Goal: Task Accomplishment & Management: Manage account settings

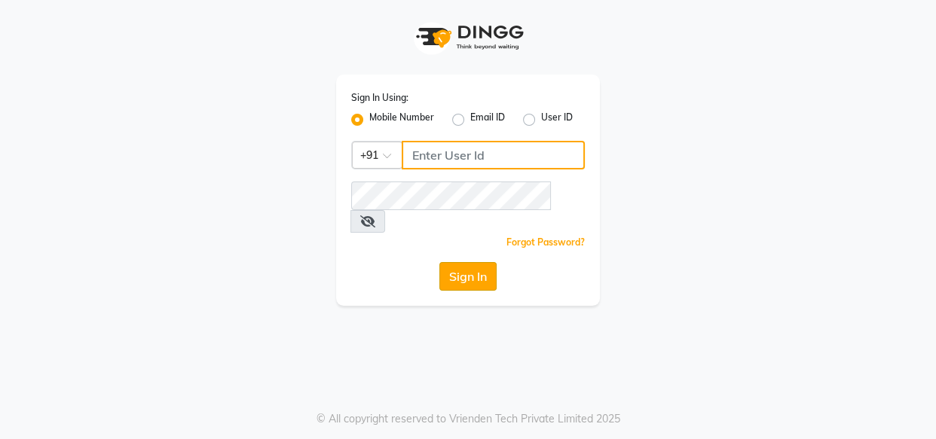
type input "9764362307"
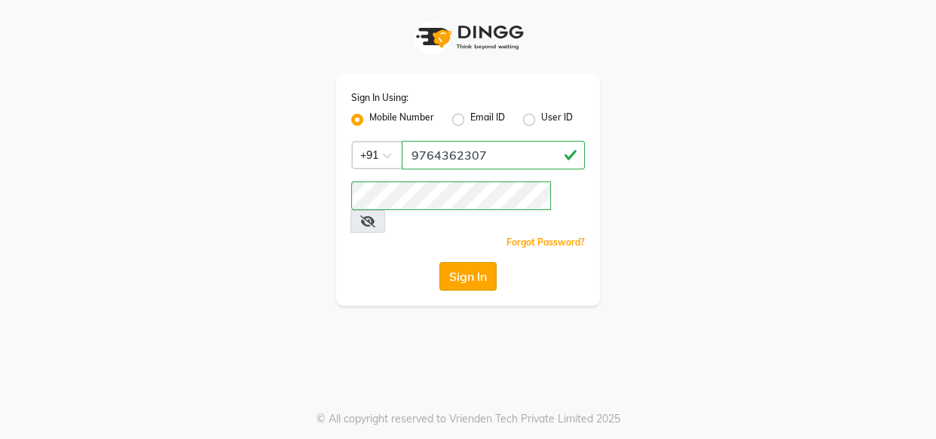
click at [464, 262] on button "Sign In" at bounding box center [467, 276] width 57 height 29
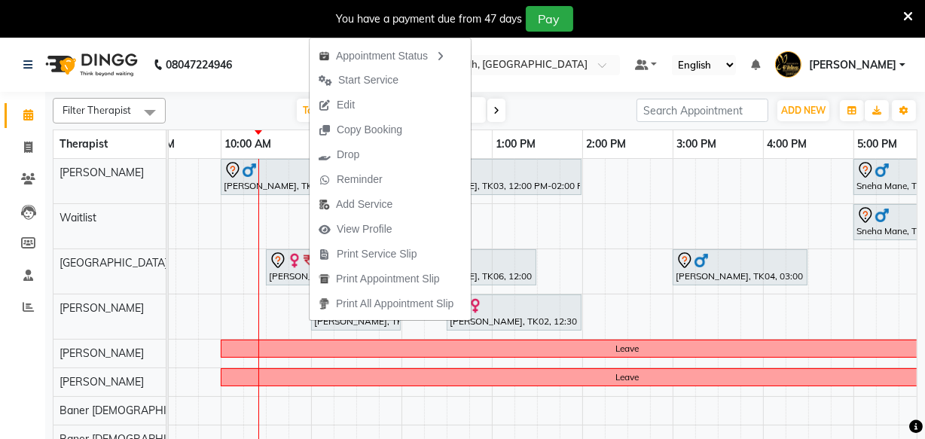
click at [234, 108] on div "[DATE] [DATE]" at bounding box center [401, 110] width 456 height 23
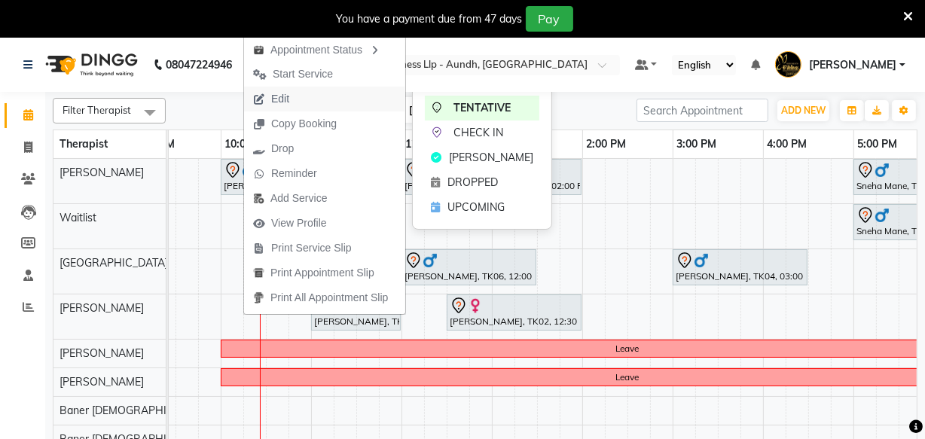
drag, startPoint x: 354, startPoint y: 83, endPoint x: 288, endPoint y: 90, distance: 66.7
click at [300, 90] on ul "Appointment Status Start Service Edit Copy Booking Drop Reminder Add Service Vi…" at bounding box center [324, 173] width 163 height 283
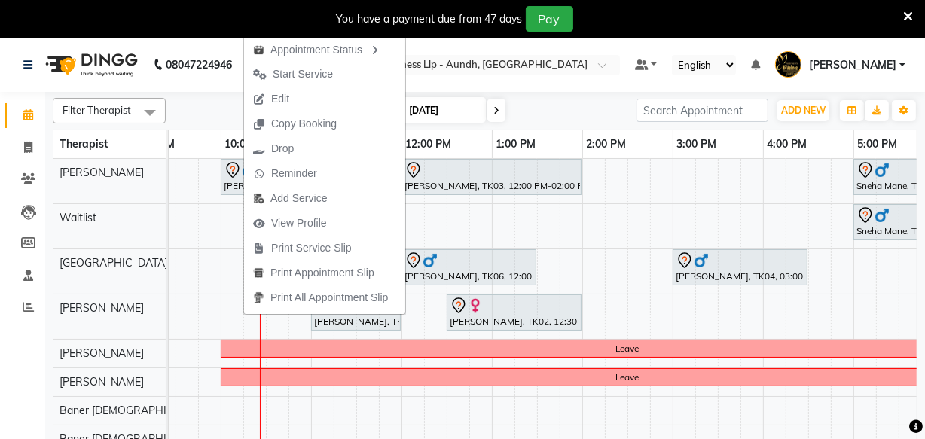
click at [215, 108] on div "[DATE] [DATE]" at bounding box center [401, 110] width 456 height 23
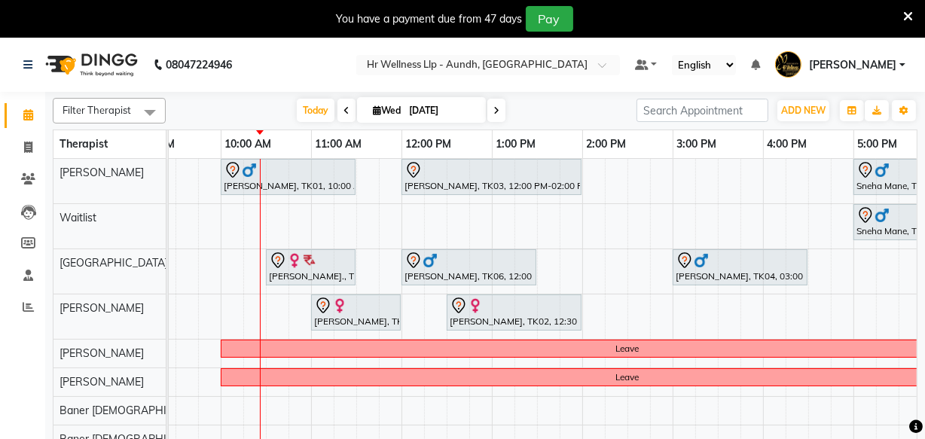
click at [215, 108] on div "[DATE] [DATE]" at bounding box center [401, 110] width 456 height 23
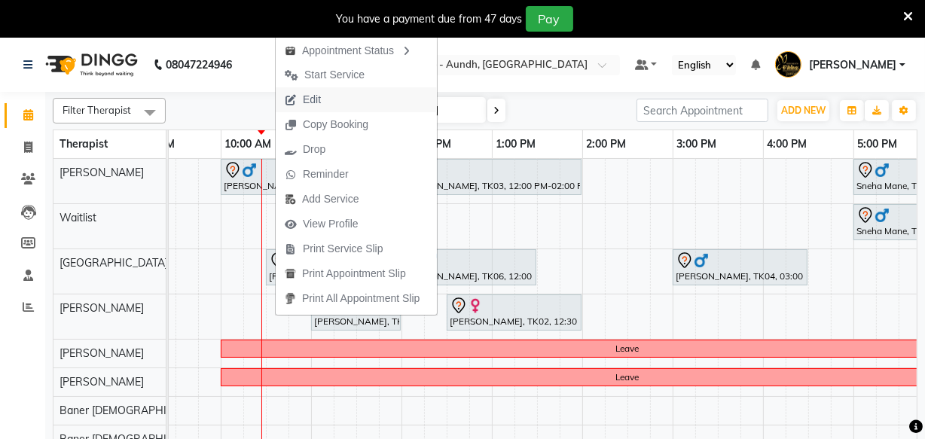
click at [347, 98] on button "Edit" at bounding box center [356, 99] width 161 height 25
select select "tentative"
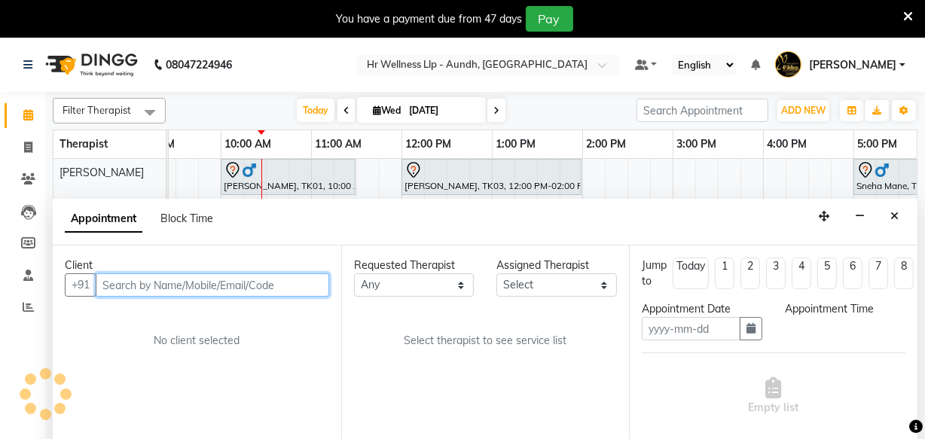
type input "[DATE]"
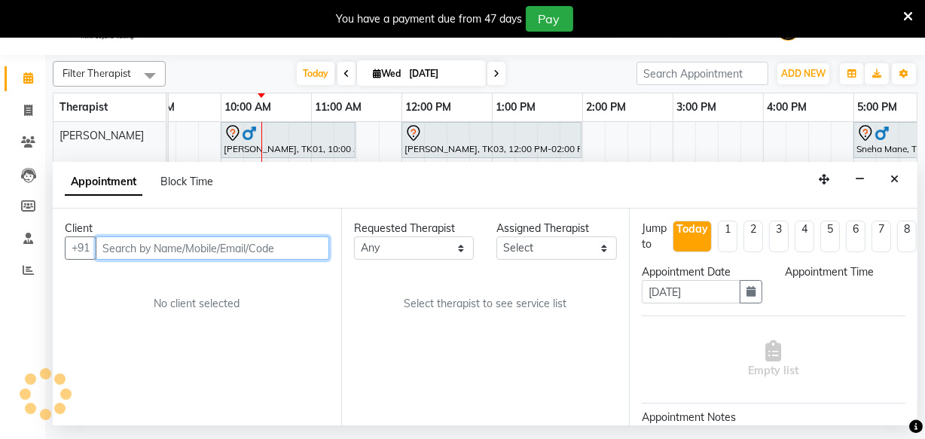
select select "77660"
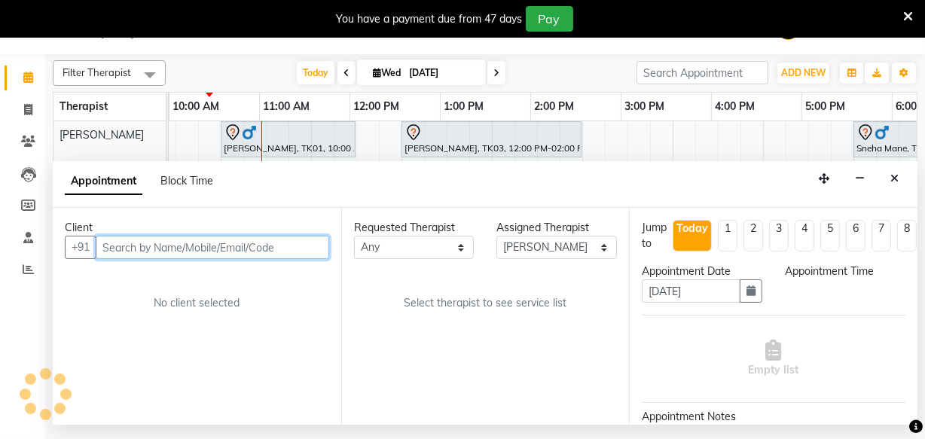
scroll to position [0, 181]
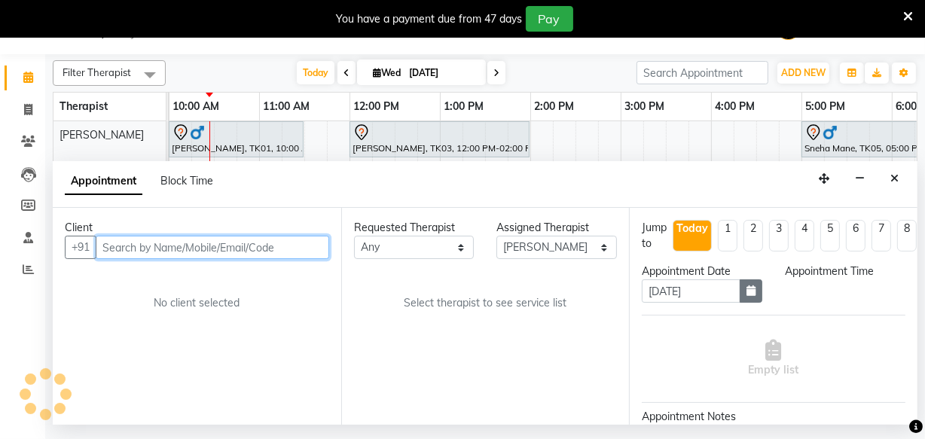
select select "600"
select select "1894"
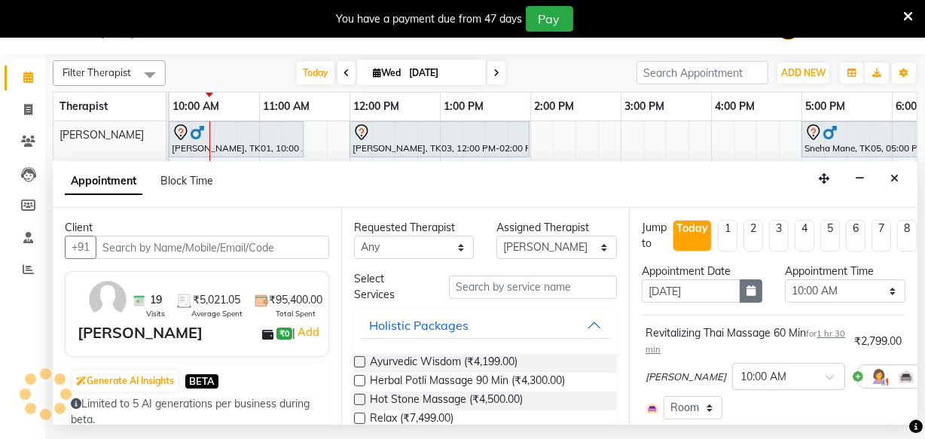
click at [749, 292] on icon "button" at bounding box center [751, 291] width 9 height 11
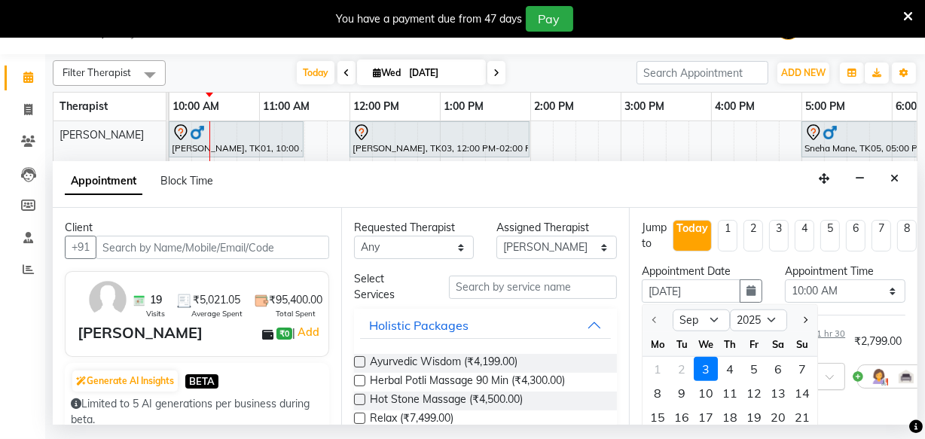
click at [733, 370] on div "4" at bounding box center [730, 369] width 24 height 24
type input "[DATE]"
select select "600"
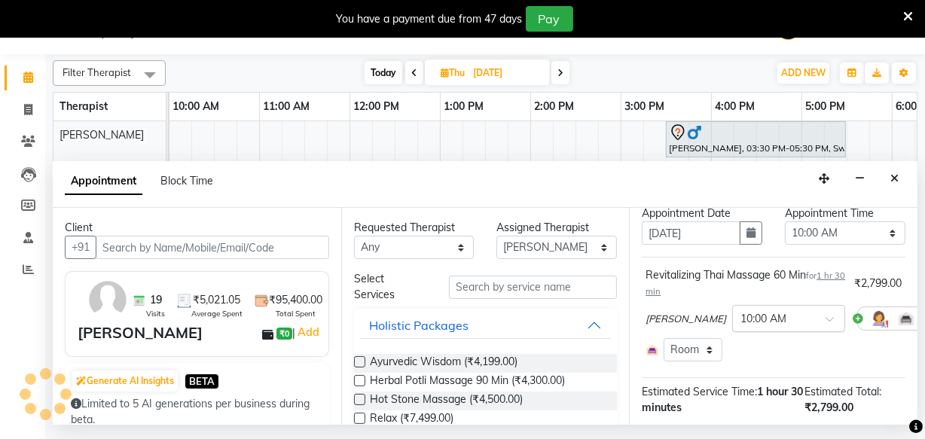
scroll to position [200, 0]
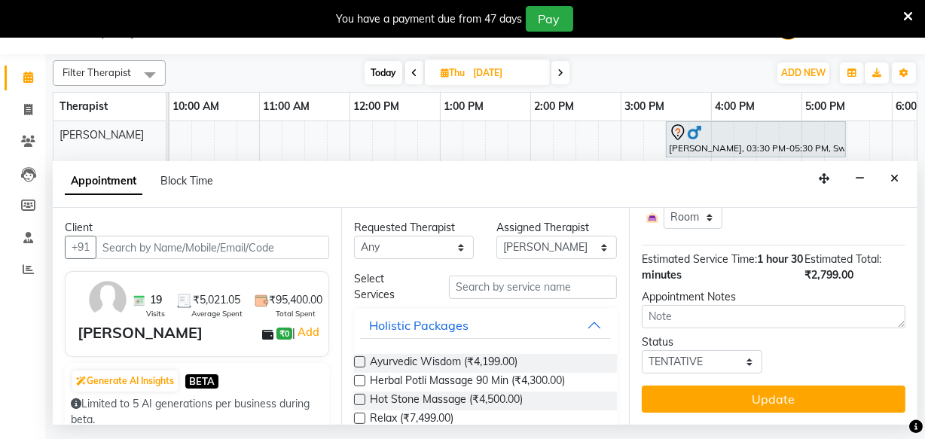
click at [811, 386] on button "Update" at bounding box center [774, 399] width 264 height 27
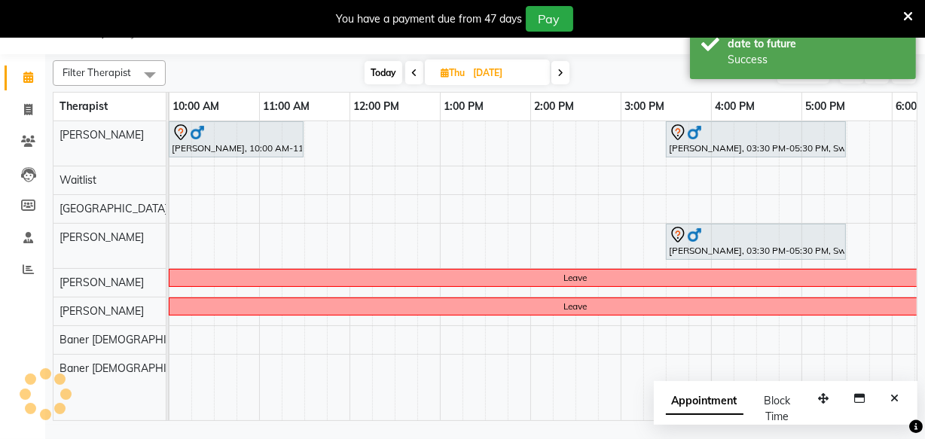
scroll to position [0, 0]
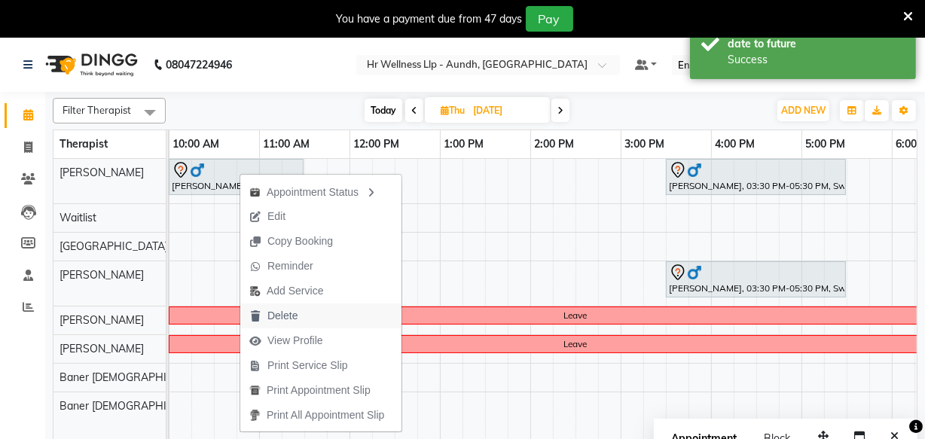
click at [316, 316] on button "Delete" at bounding box center [320, 316] width 161 height 25
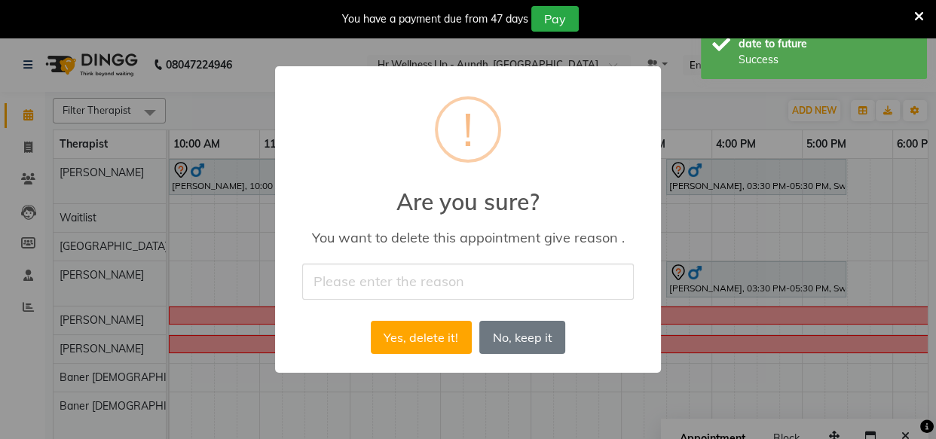
click at [371, 276] on input "text" at bounding box center [468, 281] width 332 height 35
type input "Appointment cancelled by the guest."
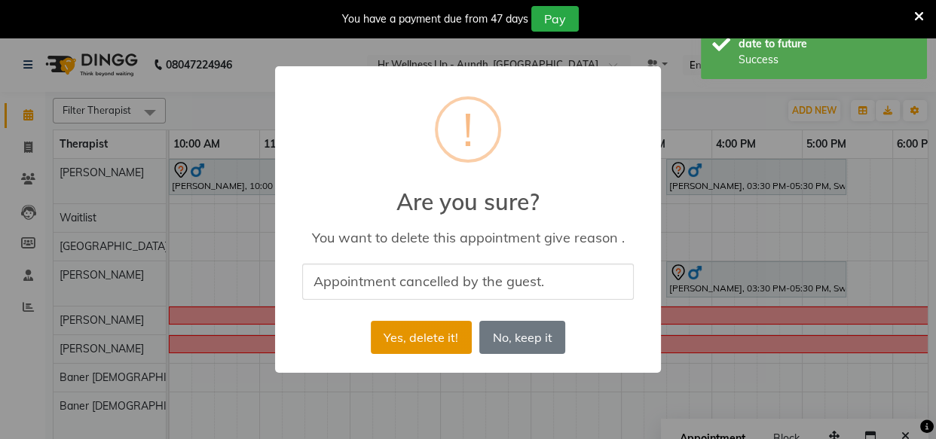
click at [431, 338] on button "Yes, delete it!" at bounding box center [421, 337] width 101 height 33
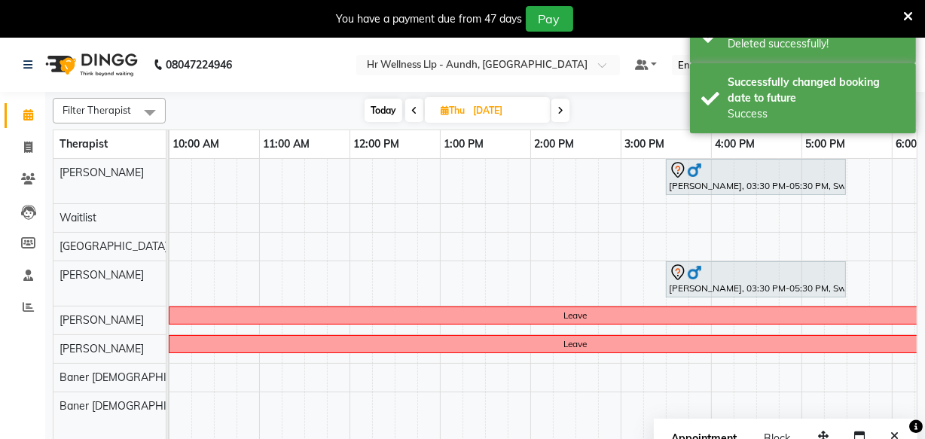
click at [376, 116] on span "Today" at bounding box center [384, 110] width 38 height 23
type input "[DATE]"
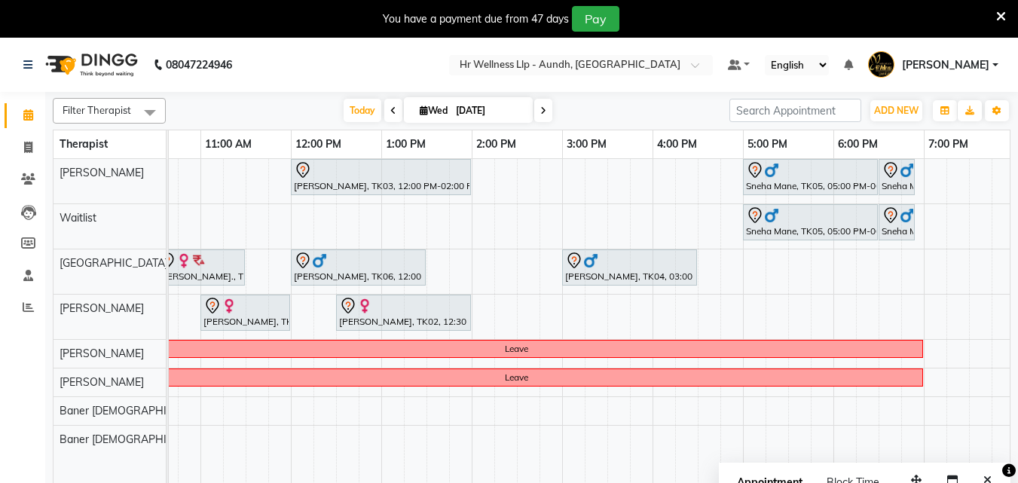
scroll to position [0, 240]
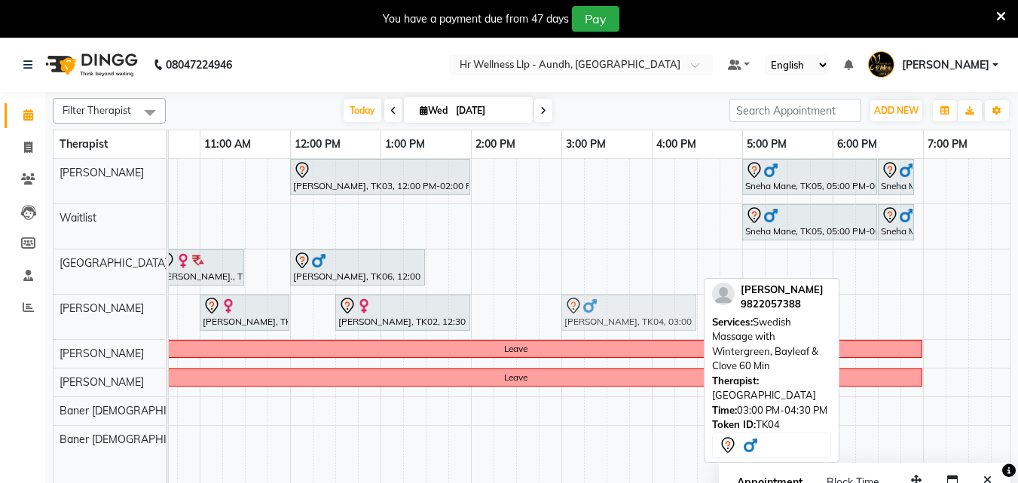
drag, startPoint x: 611, startPoint y: 266, endPoint x: 603, endPoint y: 316, distance: 50.3
click at [603, 316] on tbody "[PERSON_NAME], TK03, 12:00 PM-02:00 PM, Massage 90 Min Sneha Mane, TK05, 05:00 …" at bounding box center [515, 306] width 1175 height 295
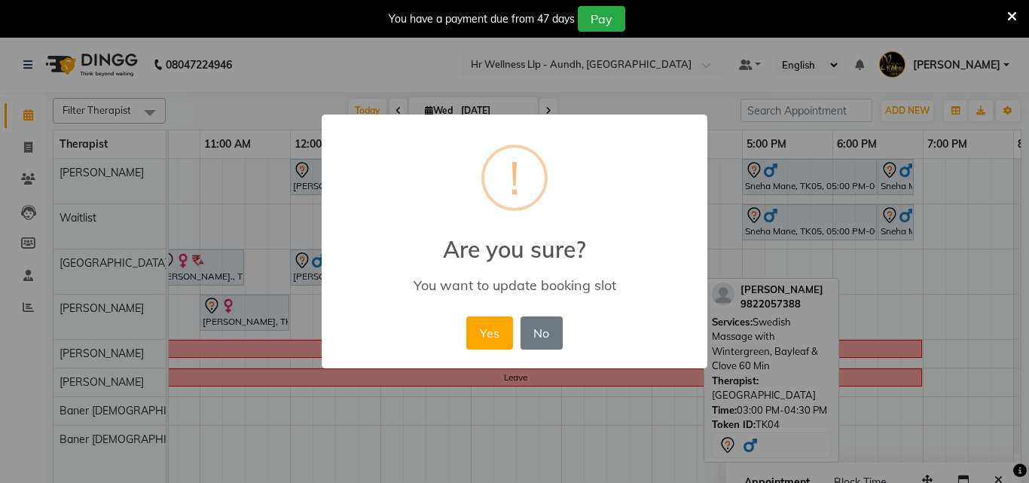
click at [496, 326] on button "Yes" at bounding box center [489, 332] width 46 height 33
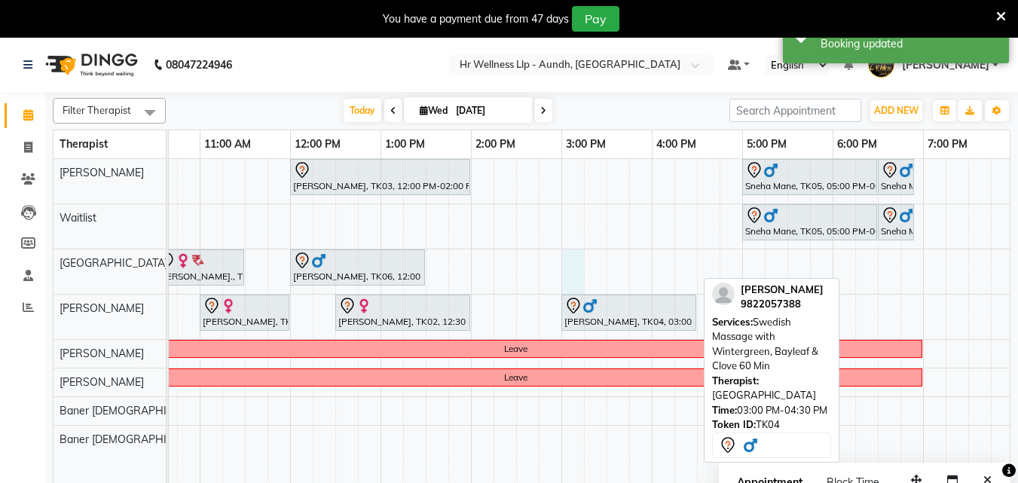
click at [572, 277] on div "[PERSON_NAME], TK03, 12:00 PM-02:00 PM, Massage 90 Min Sneha Mane, TK05, 05:00 …" at bounding box center [515, 330] width 1175 height 343
select select "77662"
select select "tentative"
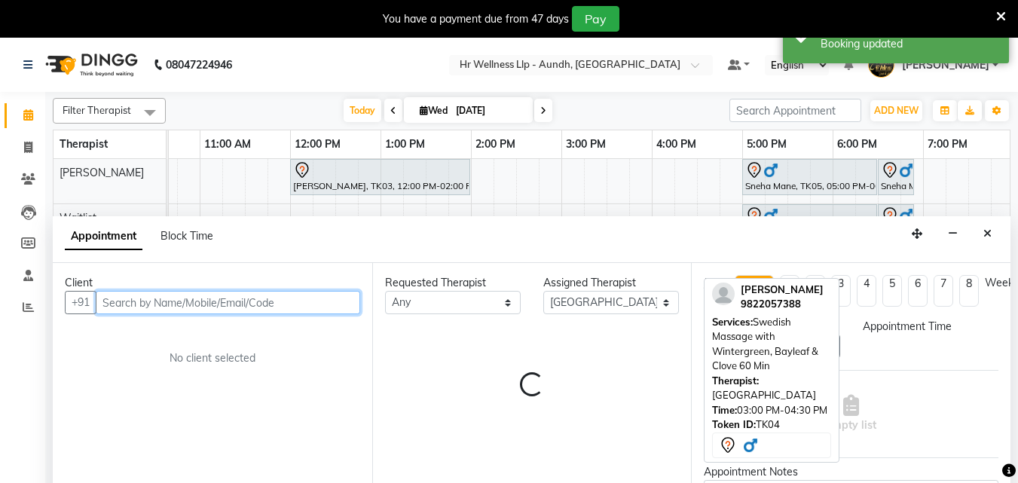
select select "900"
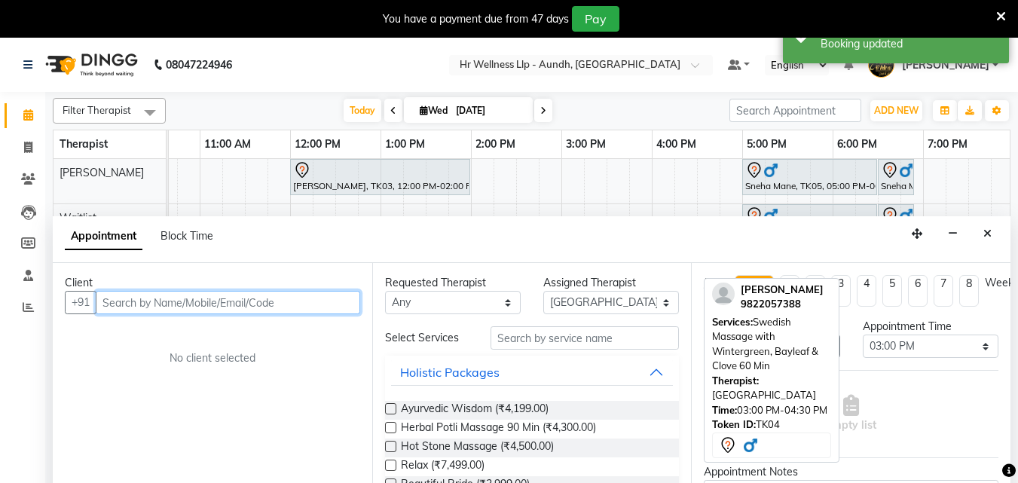
scroll to position [38, 0]
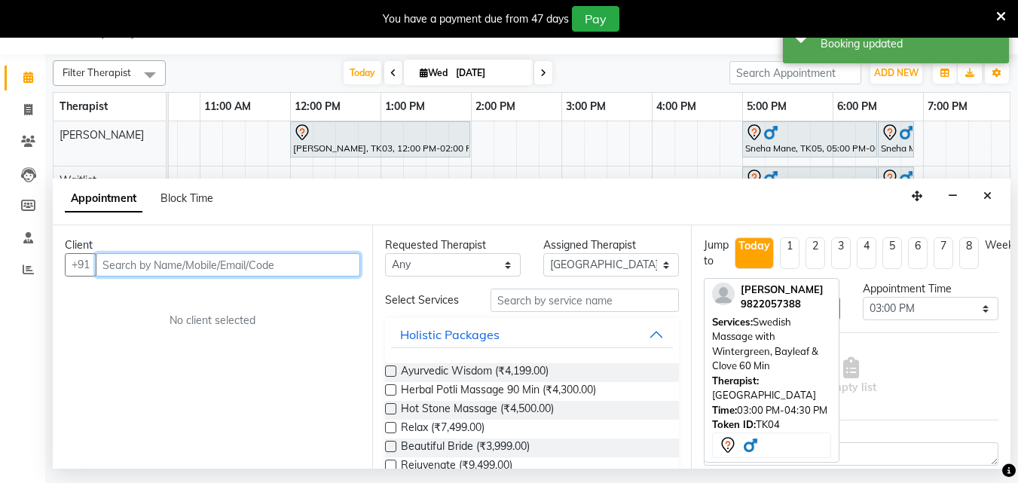
click at [234, 258] on input "text" at bounding box center [228, 264] width 264 height 23
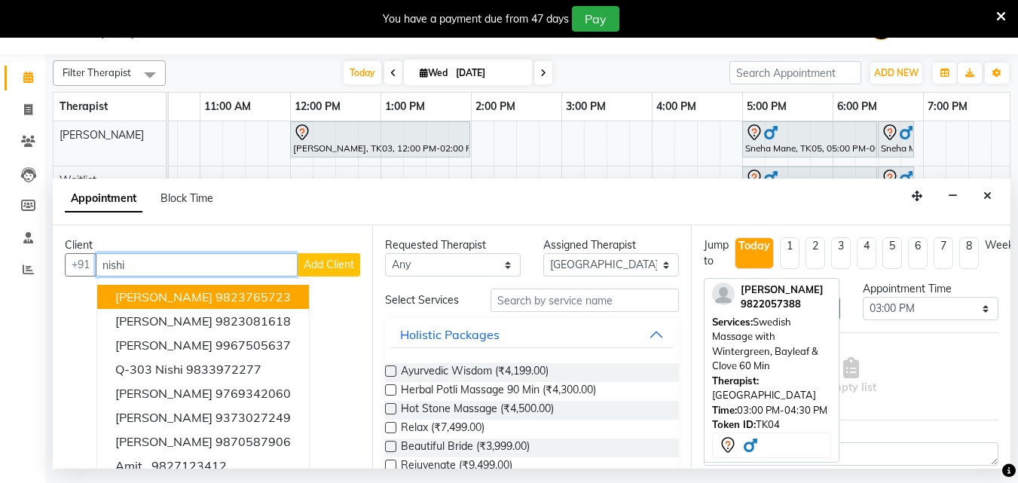
click at [199, 270] on input "nishi" at bounding box center [197, 264] width 202 height 23
type input "n"
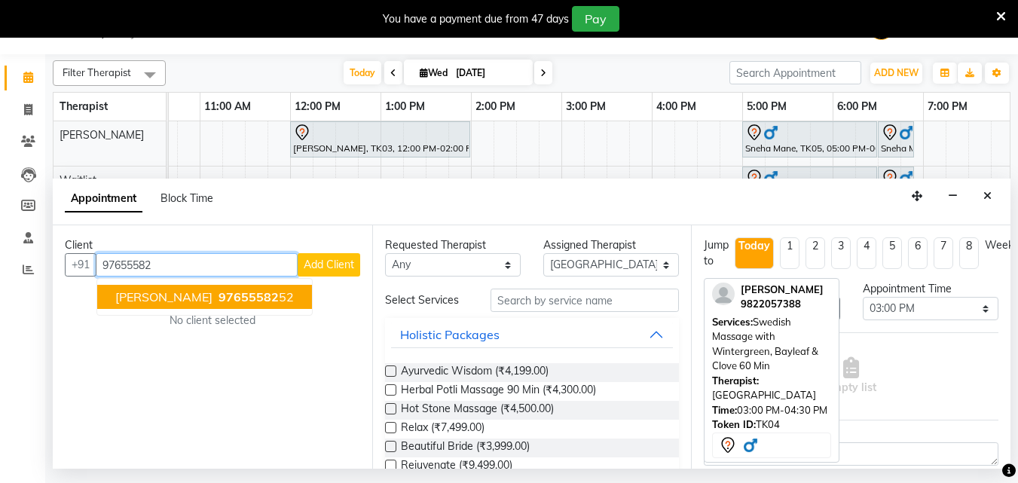
click at [218, 298] on span "97655582" at bounding box center [248, 296] width 60 height 15
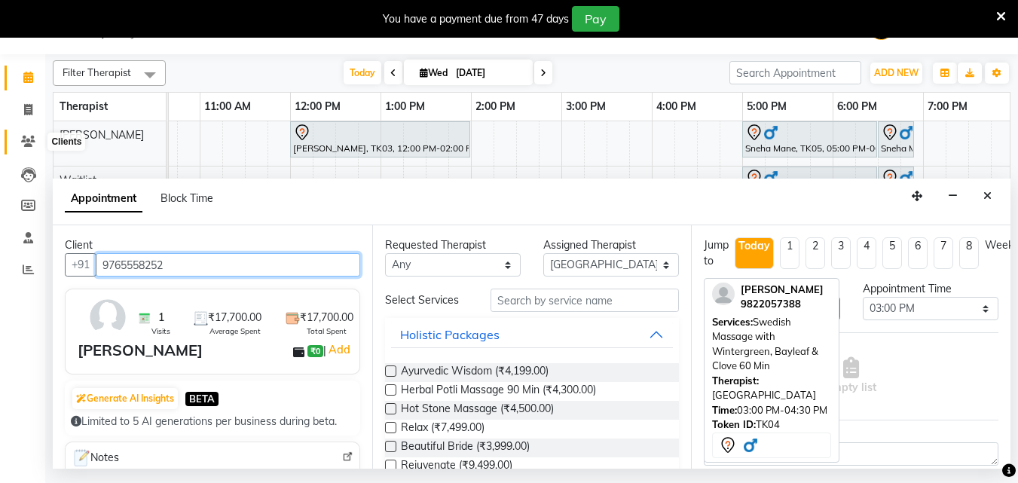
drag, startPoint x: 102, startPoint y: 264, endPoint x: 32, endPoint y: 140, distance: 142.3
click at [32, 140] on app-home "08047224946 Select Location × Hr Wellness Llp - Aundh, Aundh Default Panel My P…" at bounding box center [509, 234] width 1018 height 469
type input "9765558252"
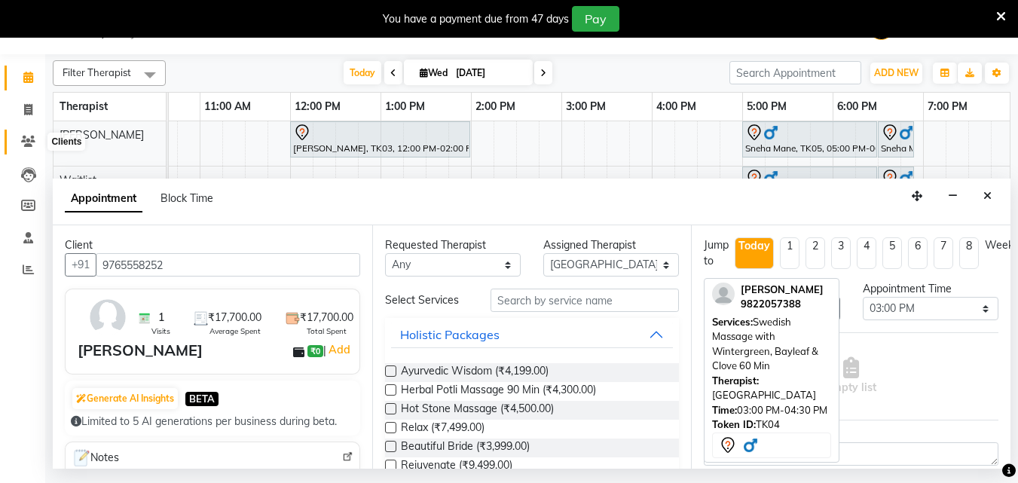
drag, startPoint x: 31, startPoint y: 141, endPoint x: 74, endPoint y: 129, distance: 44.6
click at [32, 141] on icon at bounding box center [28, 141] width 14 height 11
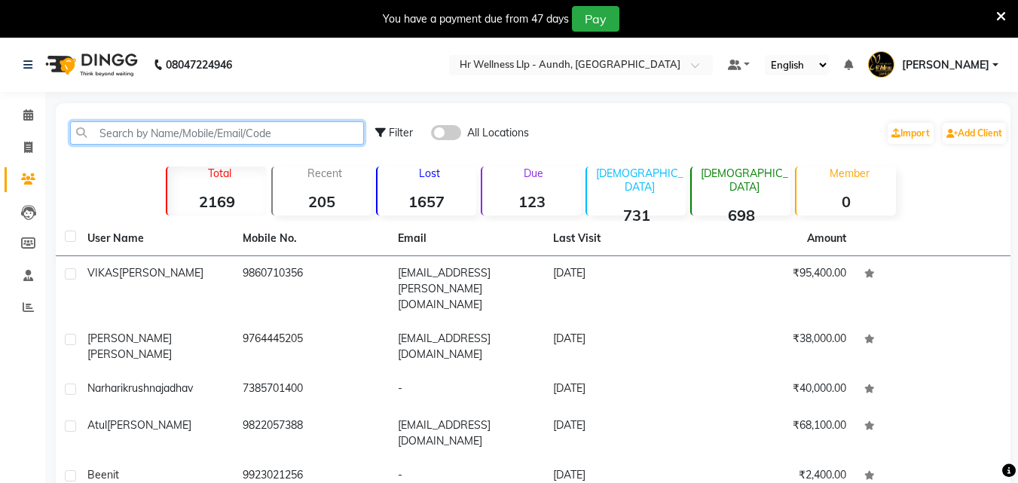
click at [146, 130] on input "text" at bounding box center [217, 132] width 294 height 23
paste input "9765558252"
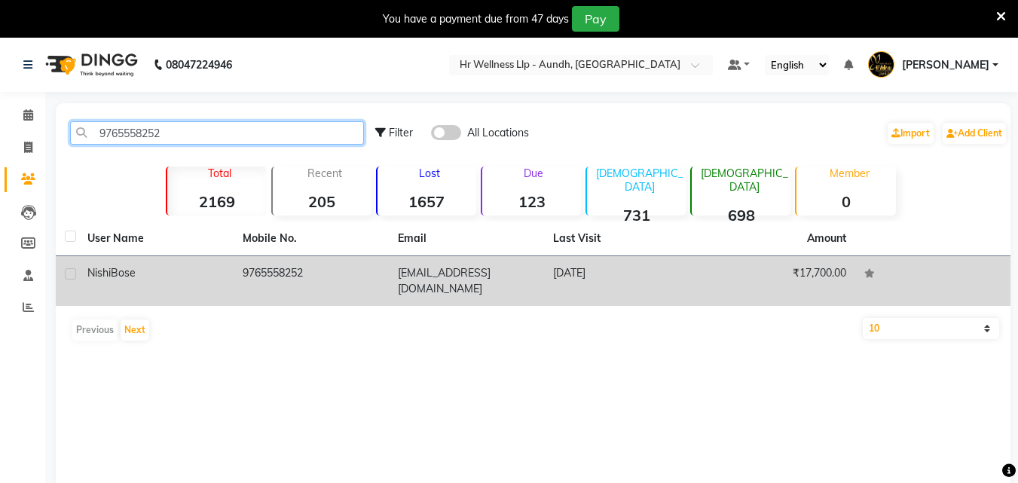
type input "9765558252"
click at [243, 280] on td "9765558252" at bounding box center [311, 281] width 155 height 50
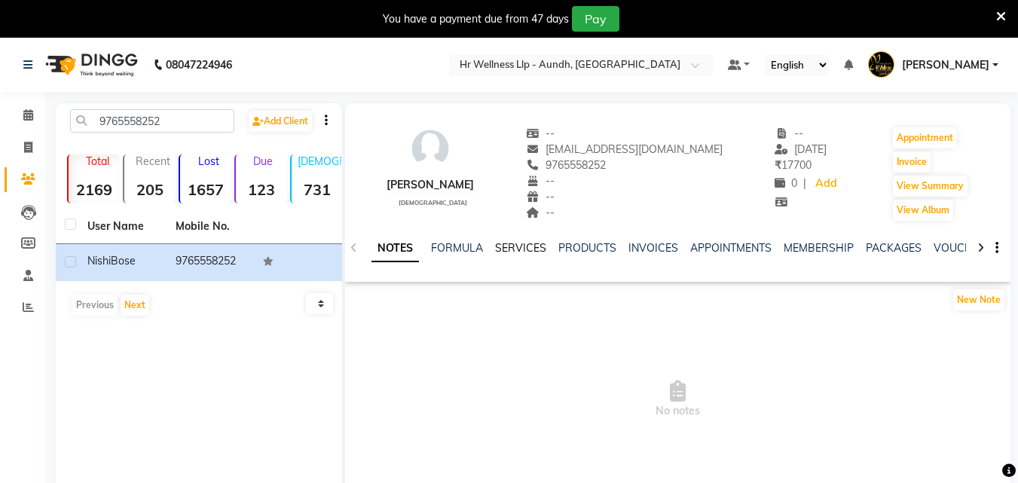
click at [512, 249] on link "SERVICES" at bounding box center [520, 248] width 51 height 14
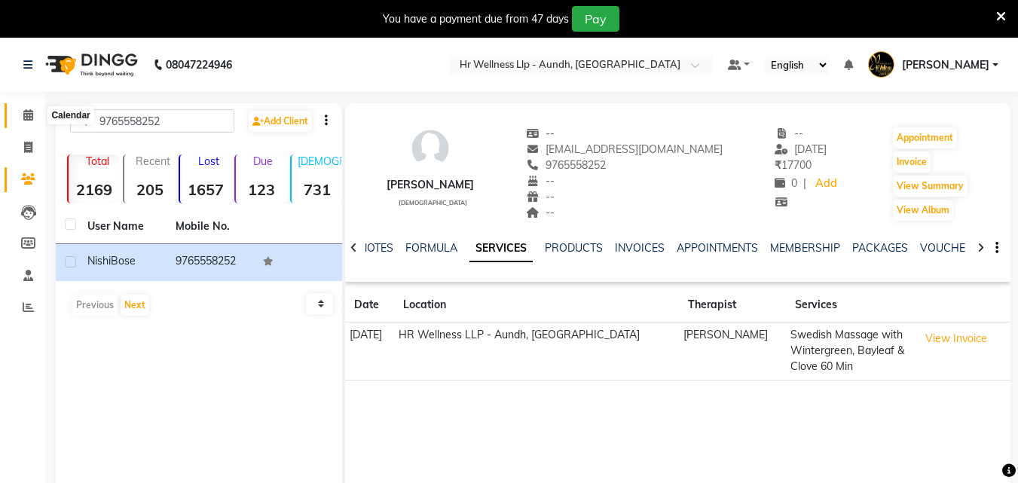
click at [26, 115] on icon at bounding box center [28, 114] width 10 height 11
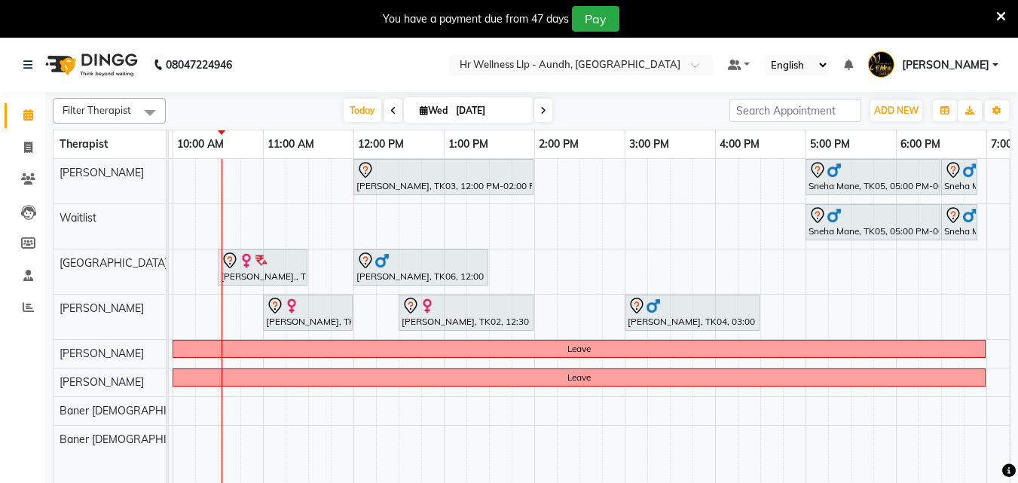
scroll to position [0, 335]
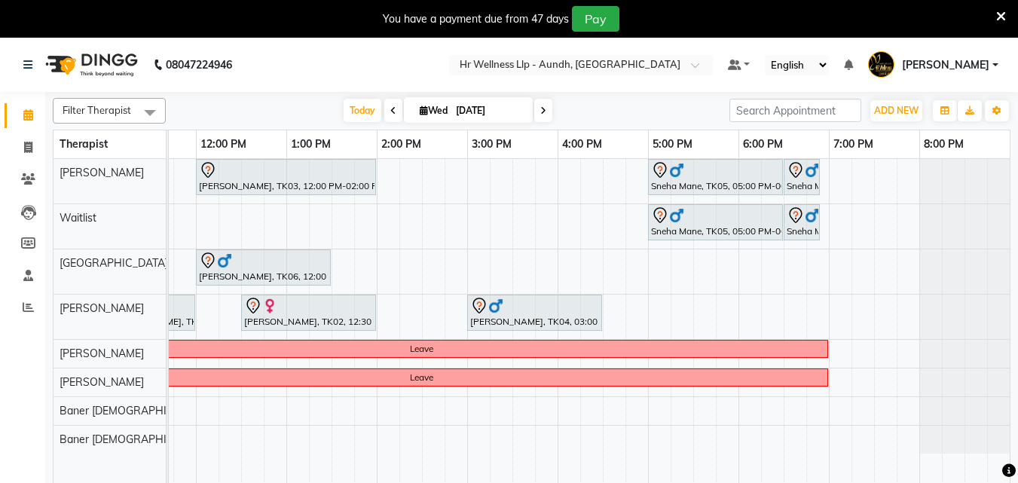
click at [479, 270] on div "[PERSON_NAME], TK03, 12:00 PM-02:00 PM, Massage 90 Min Sneha Mane, TK05, 05:00 …" at bounding box center [421, 330] width 1175 height 343
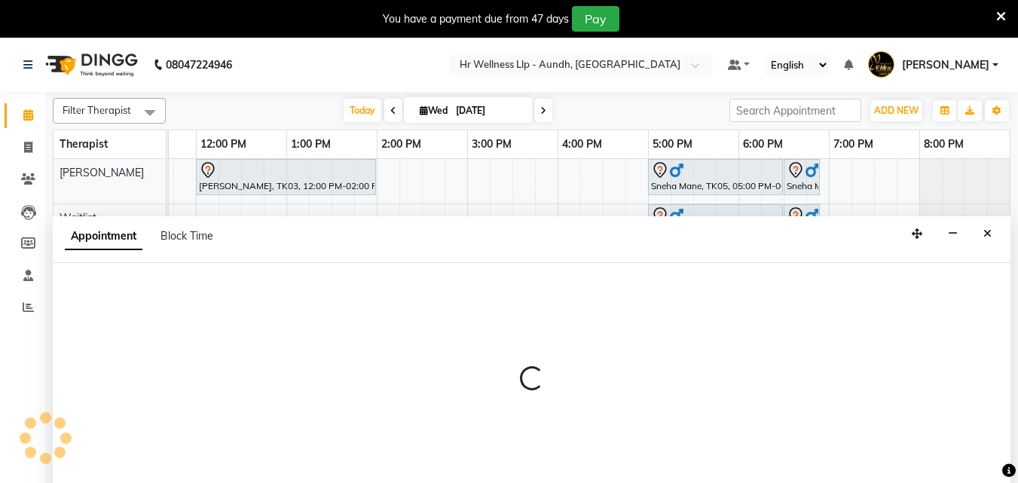
scroll to position [38, 0]
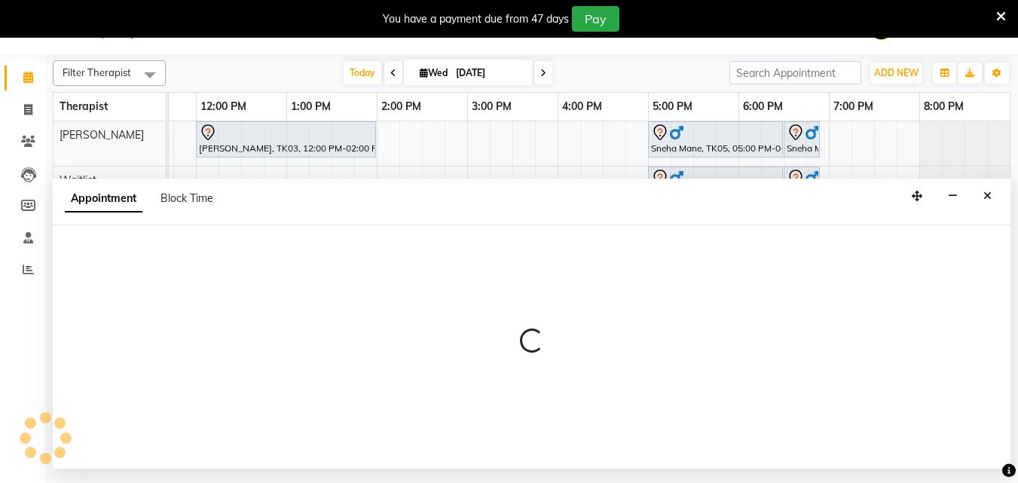
select select "77662"
select select "900"
select select "tentative"
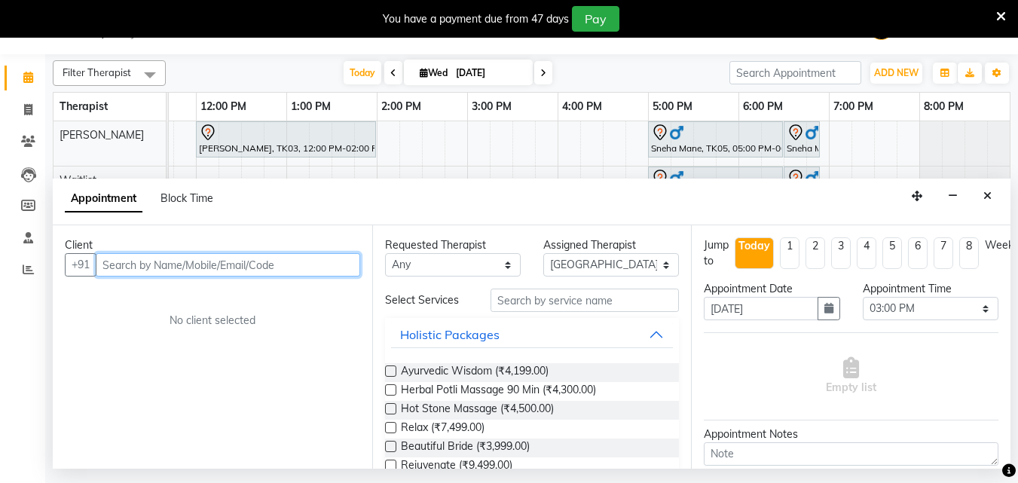
click at [222, 261] on input "text" at bounding box center [228, 264] width 264 height 23
paste input "9765558252"
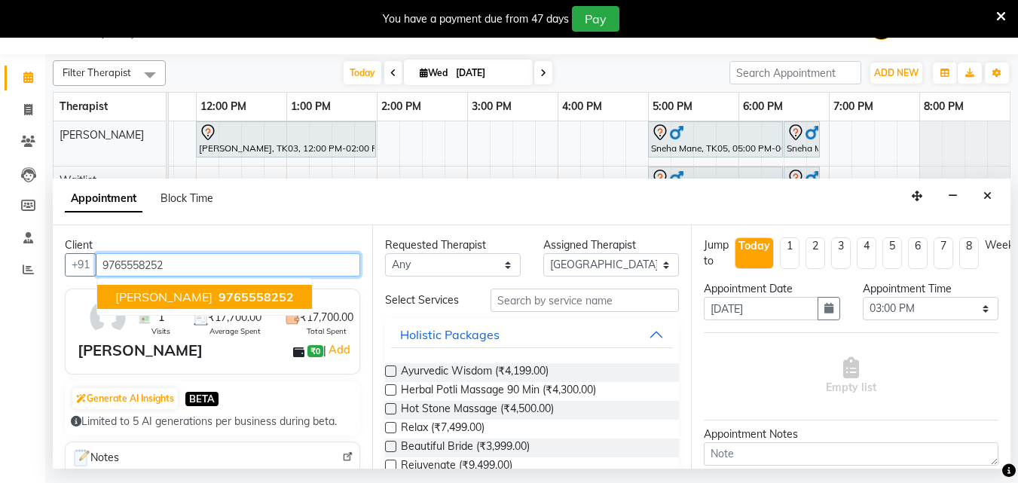
click at [218, 299] on span "9765558252" at bounding box center [255, 296] width 75 height 15
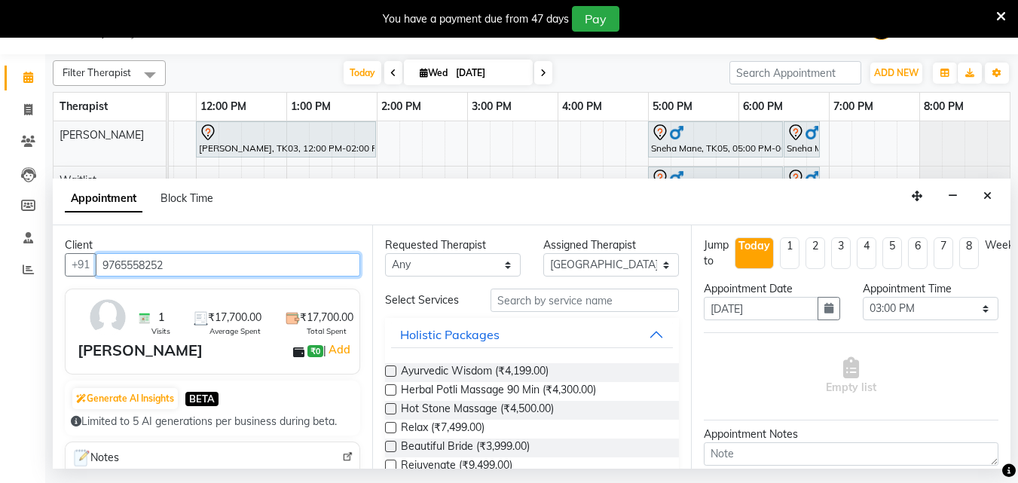
type input "9765558252"
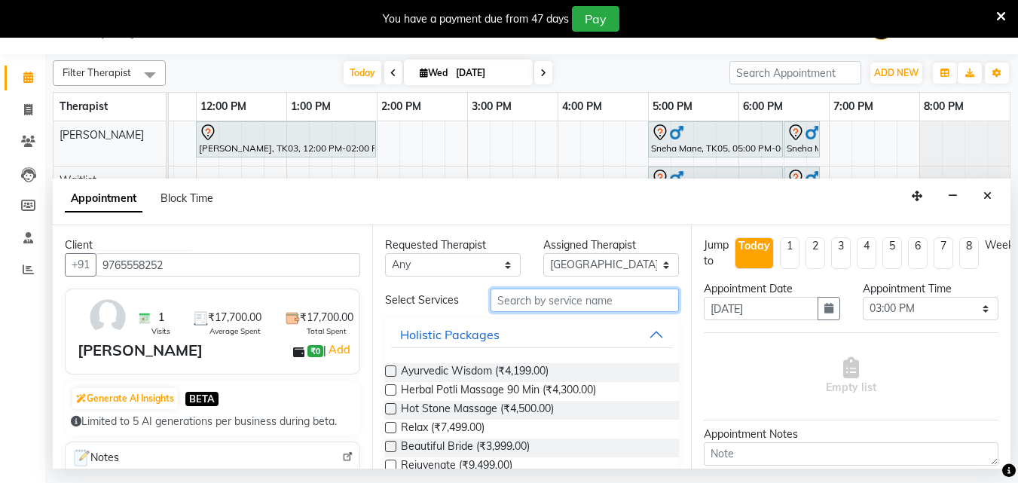
click at [506, 305] on input "text" at bounding box center [584, 300] width 188 height 23
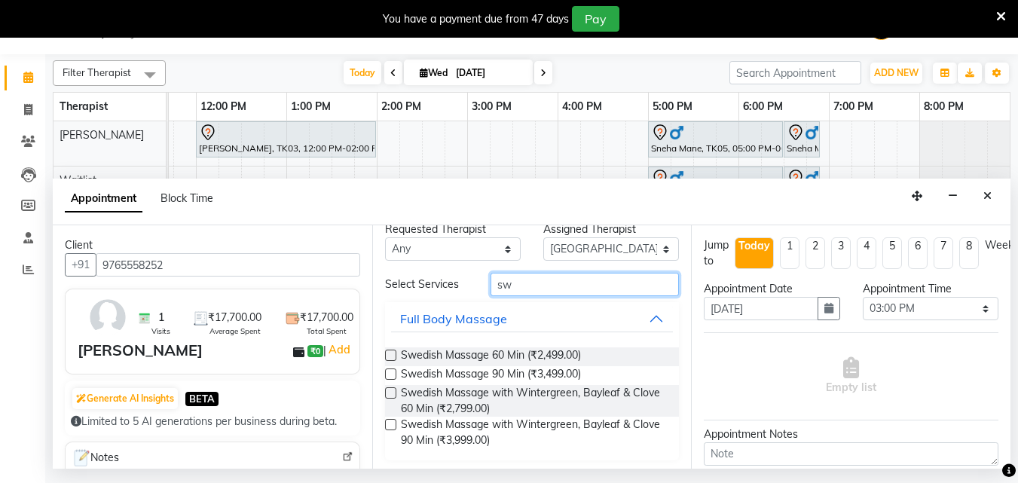
scroll to position [20, 0]
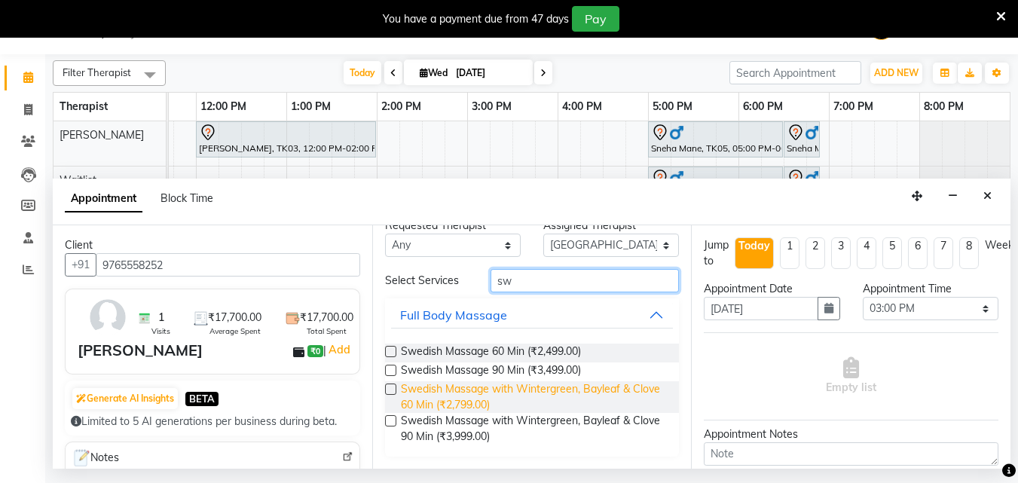
type input "sw"
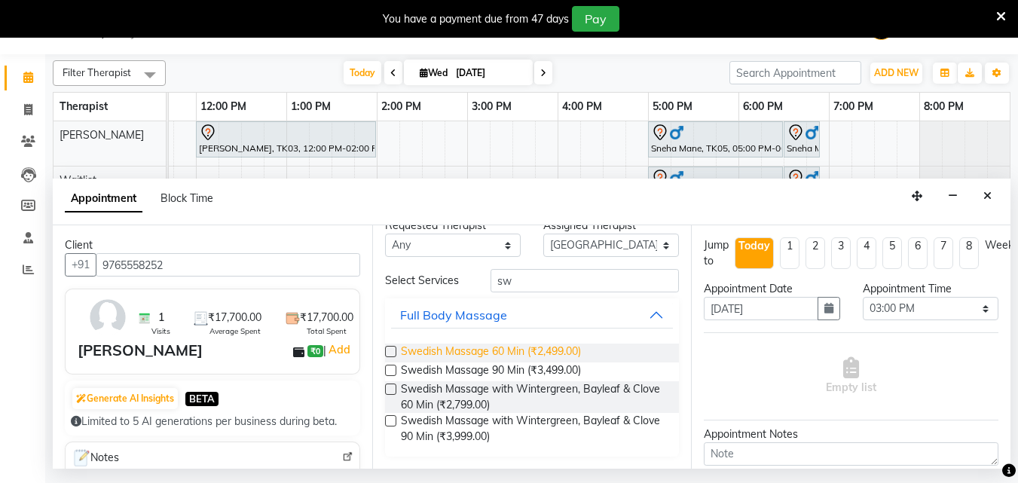
drag, startPoint x: 482, startPoint y: 400, endPoint x: 509, endPoint y: 353, distance: 54.7
click at [483, 400] on span "Swedish Massage with Wintergreen, Bayleaf & Clove 60 Min (₹2,799.00)" at bounding box center [534, 397] width 267 height 32
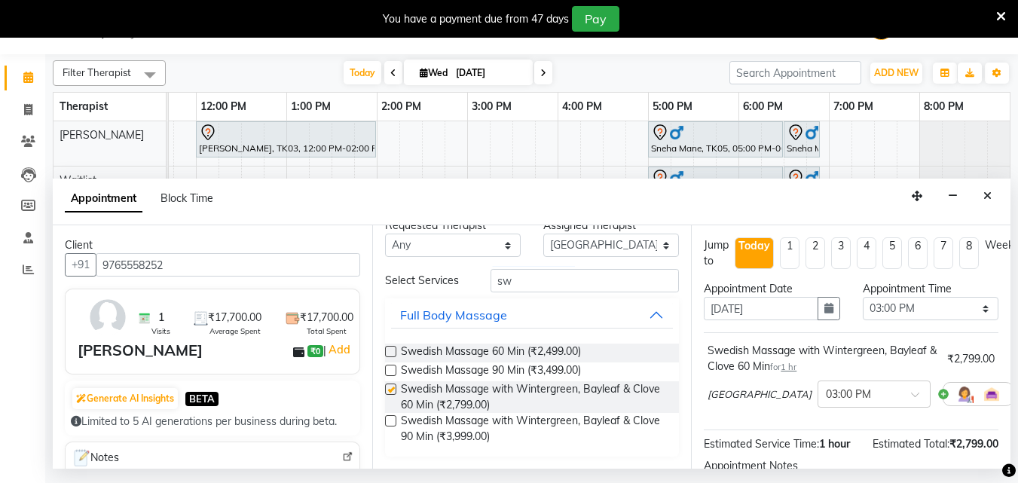
checkbox input "false"
click at [558, 280] on input "sw" at bounding box center [584, 280] width 188 height 23
type input "s"
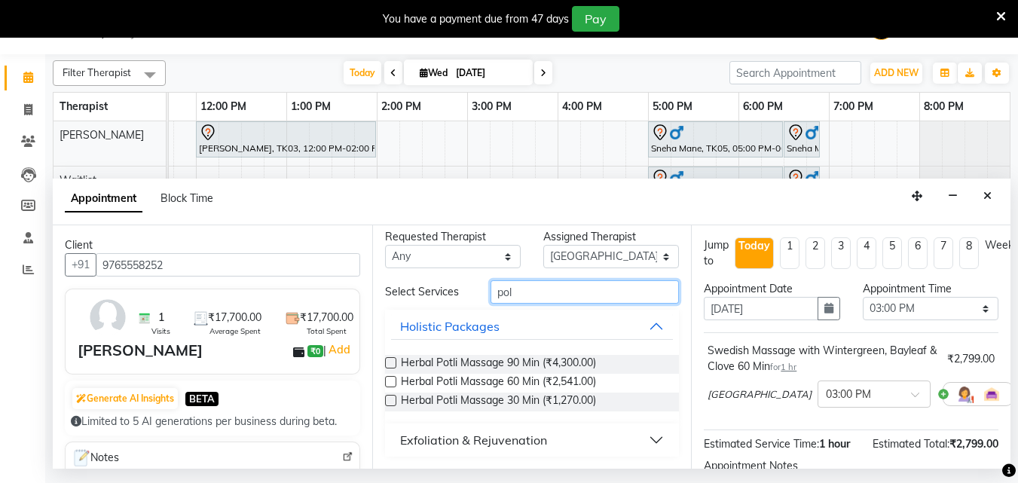
scroll to position [0, 0]
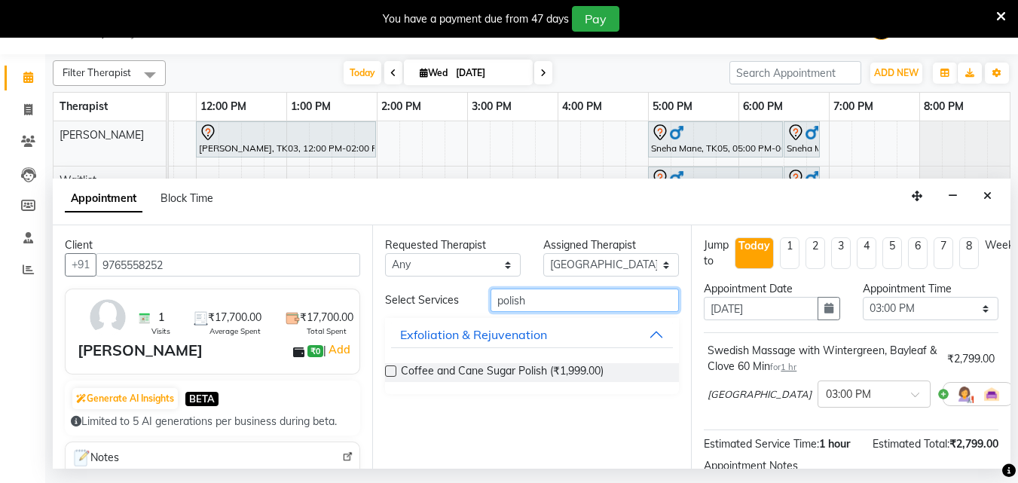
type input "polish"
click at [391, 372] on label at bounding box center [390, 370] width 11 height 11
click at [391, 372] on input "checkbox" at bounding box center [390, 373] width 10 height 10
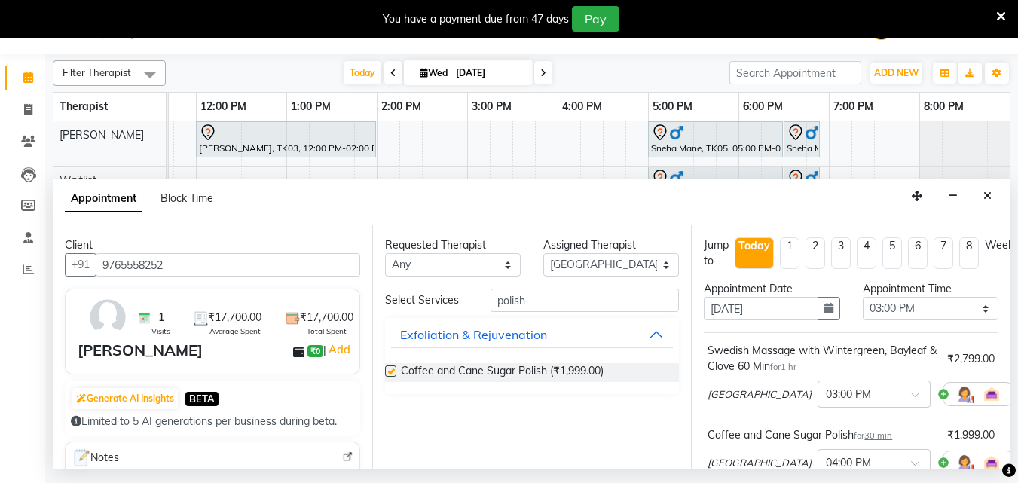
checkbox input "false"
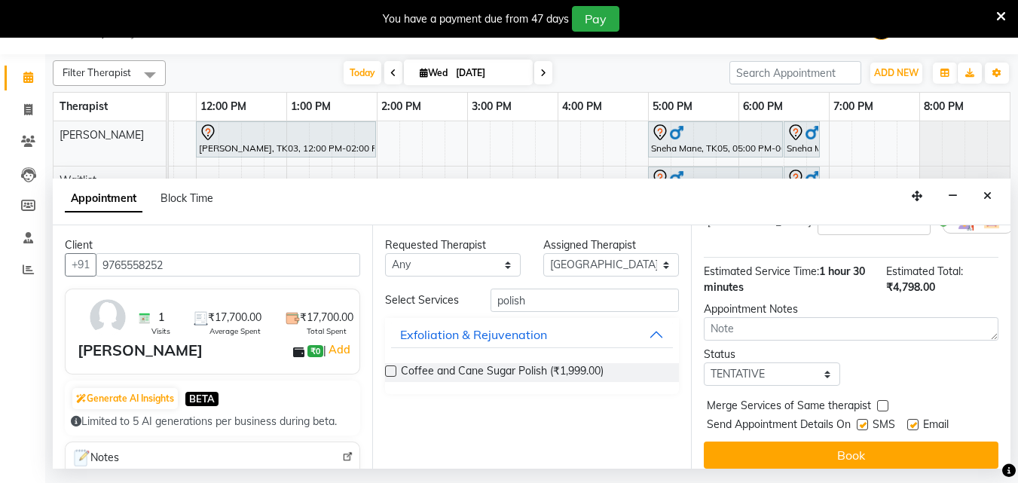
scroll to position [264, 0]
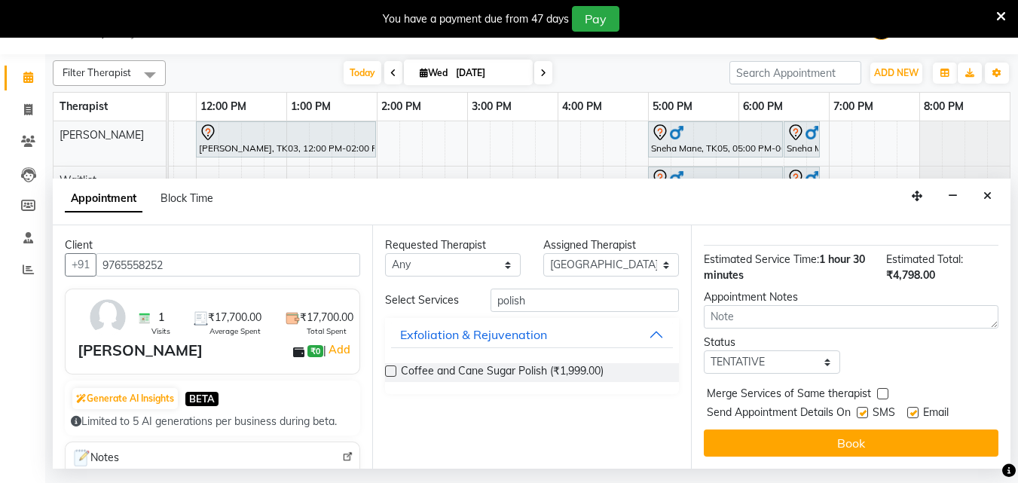
click at [867, 434] on button "Book" at bounding box center [851, 442] width 295 height 27
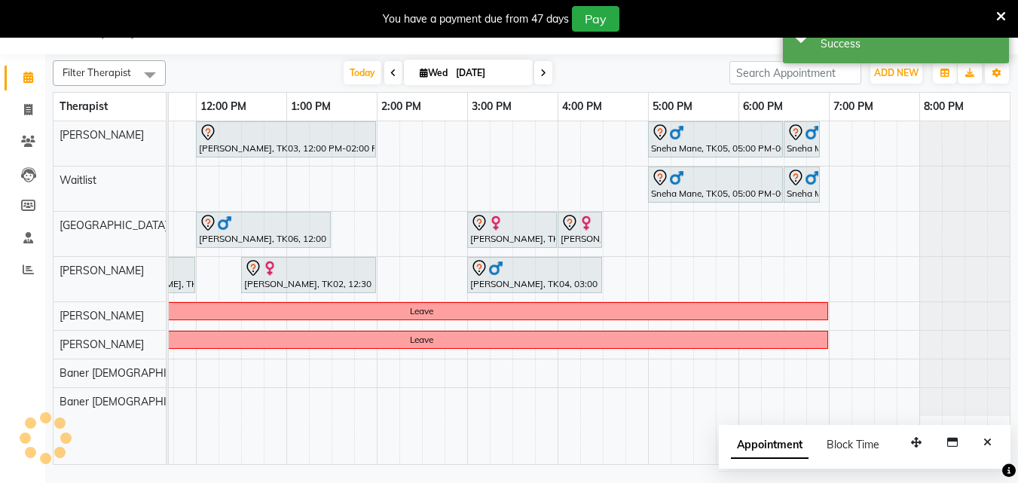
scroll to position [0, 0]
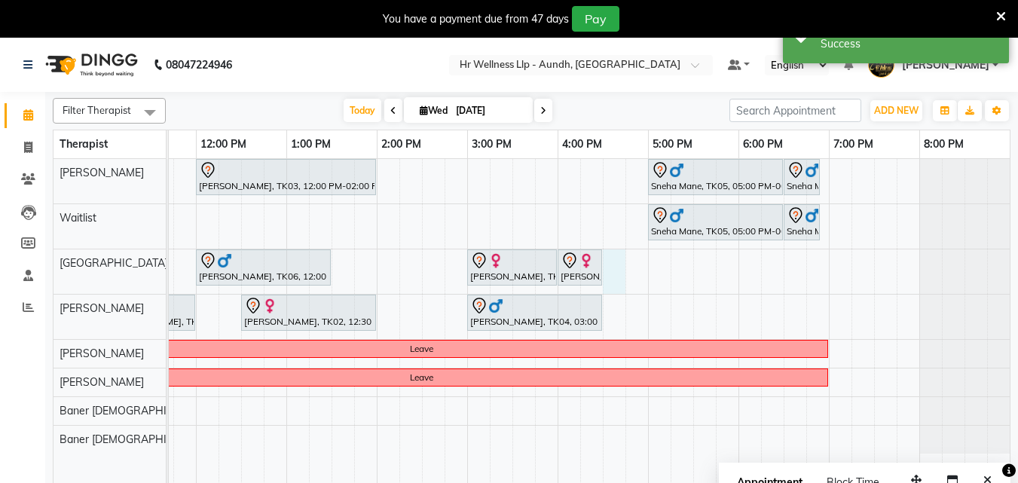
click at [606, 264] on div "[PERSON_NAME], TK03, 12:00 PM-02:00 PM, Massage 90 Min Sneha Mane, TK05, 05:00 …" at bounding box center [421, 330] width 1175 height 343
select select "77662"
select select "990"
select select "tentative"
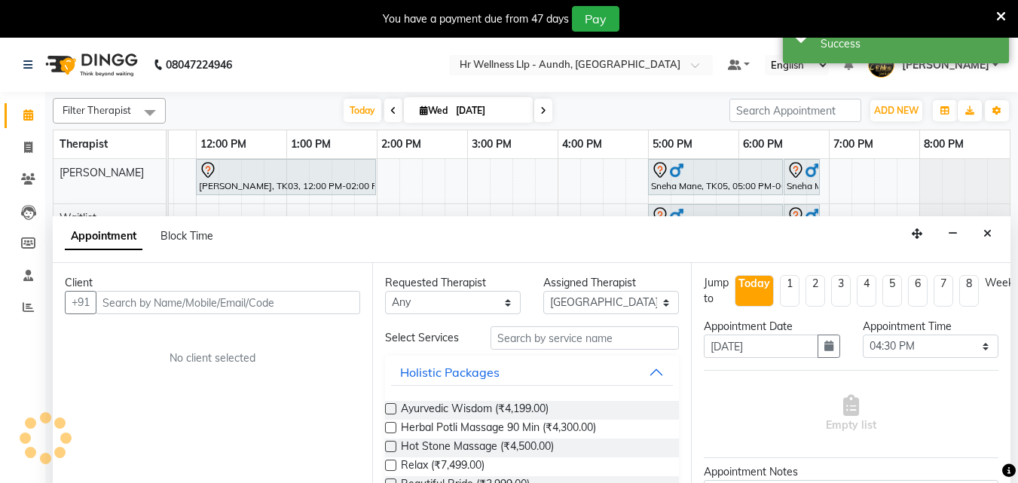
scroll to position [38, 0]
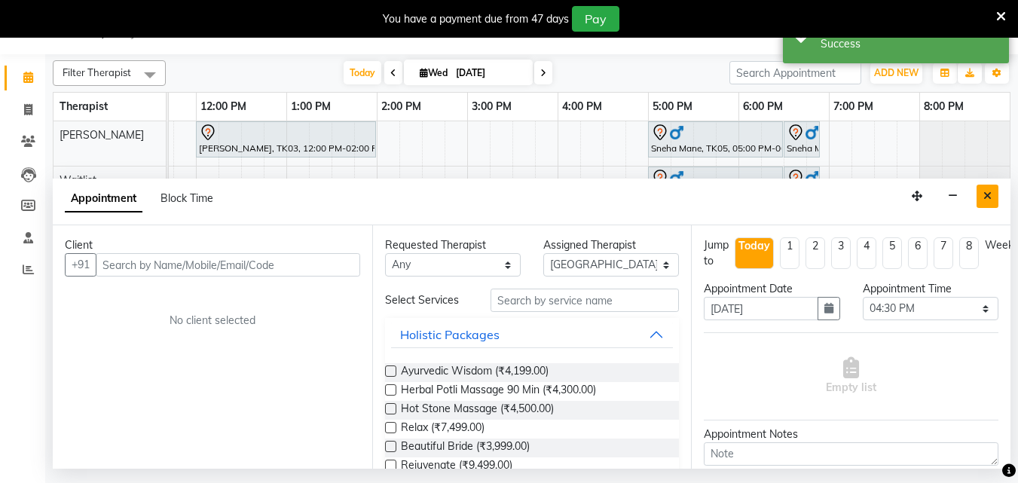
click at [935, 191] on icon "Close" at bounding box center [987, 196] width 8 height 11
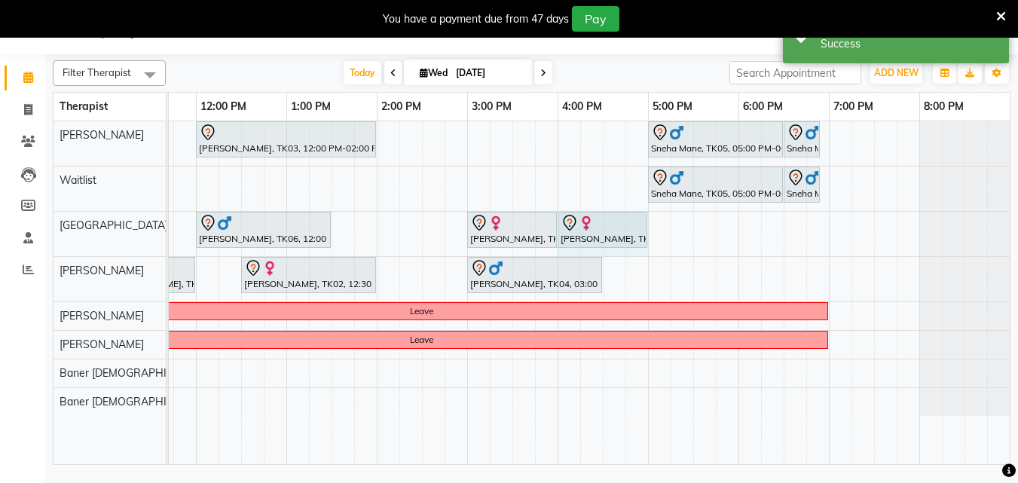
drag, startPoint x: 603, startPoint y: 226, endPoint x: 632, endPoint y: 223, distance: 29.5
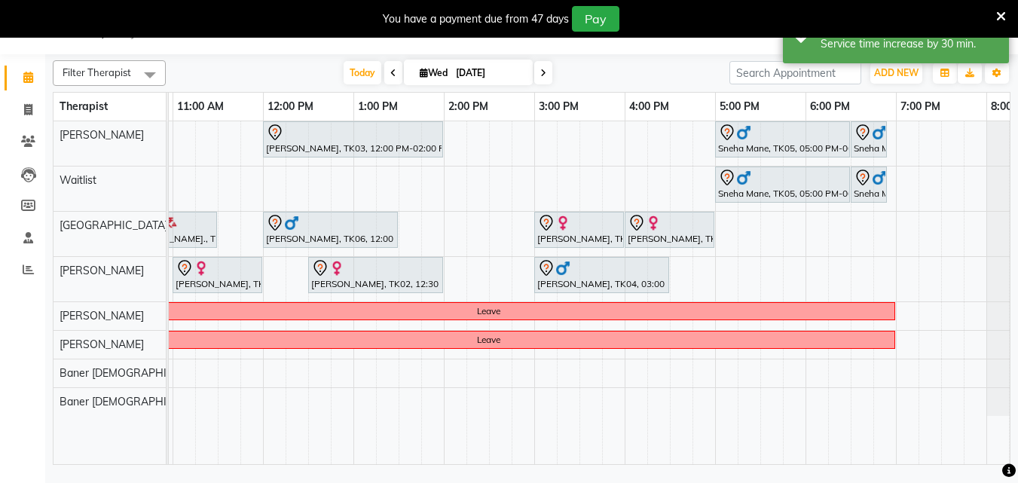
scroll to position [0, 236]
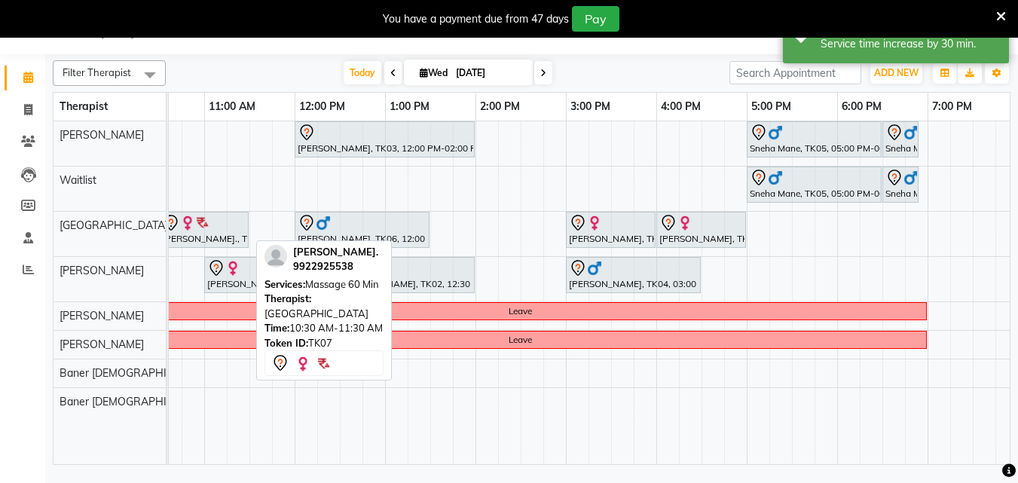
click at [231, 233] on div "[PERSON_NAME]., TK07, 10:30 AM-11:30 AM, Massage 60 Min" at bounding box center [203, 230] width 87 height 32
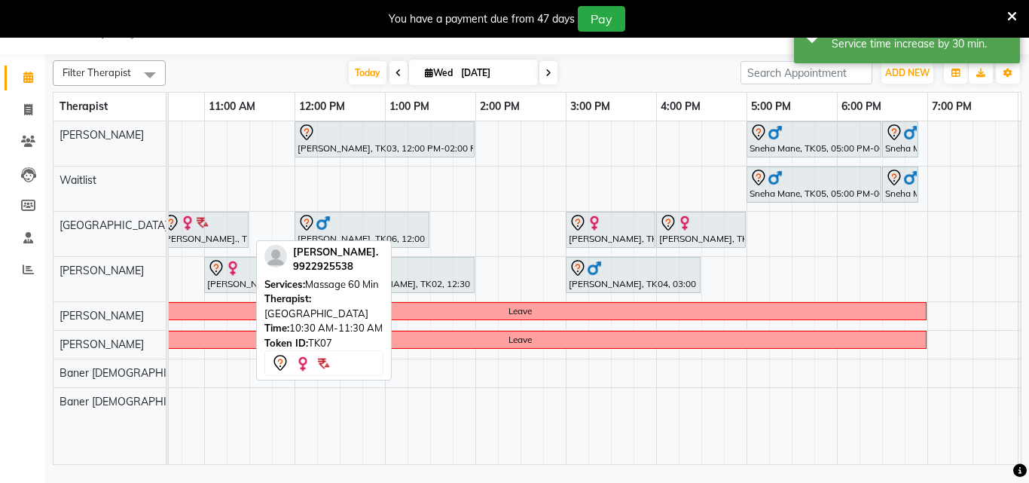
select select "7"
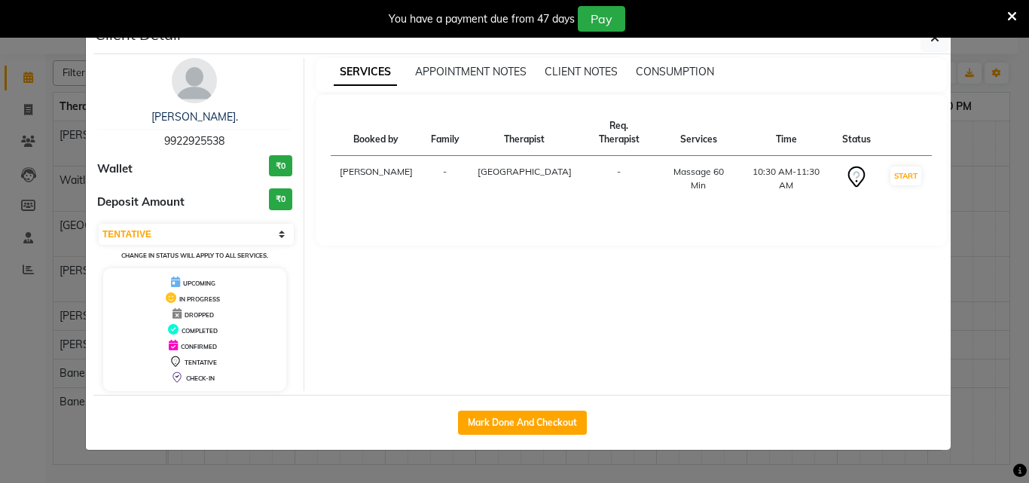
click at [935, 39] on button "button" at bounding box center [935, 37] width 29 height 29
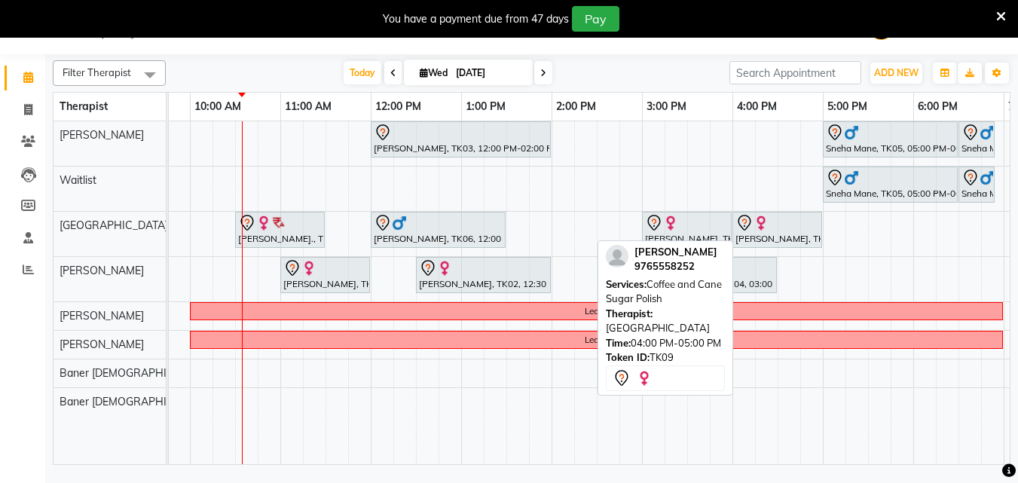
scroll to position [0, 160]
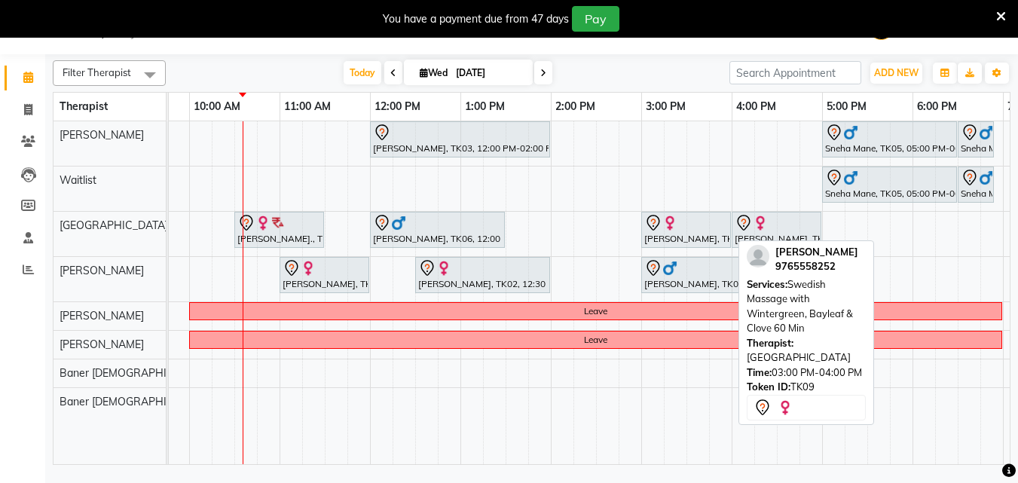
click at [689, 228] on div at bounding box center [686, 223] width 84 height 18
select select "7"
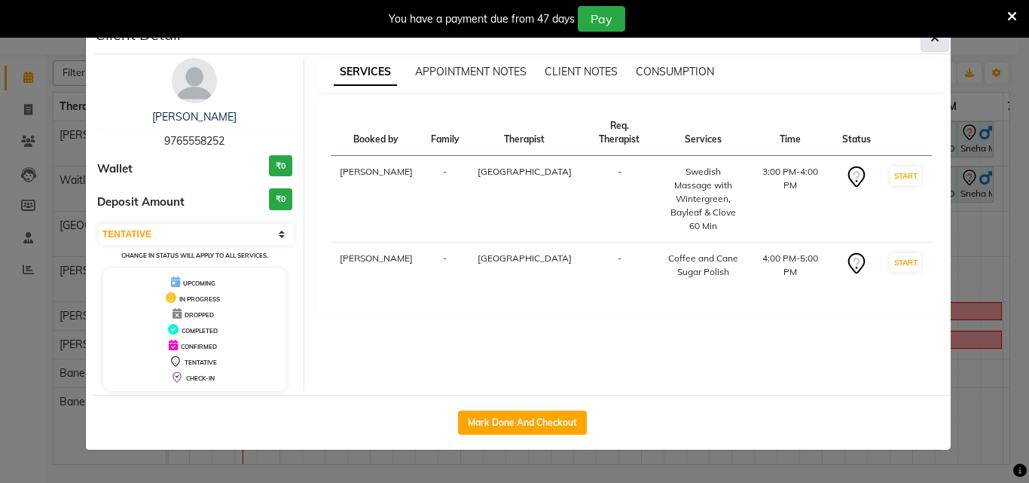
click at [933, 44] on span "button" at bounding box center [934, 37] width 9 height 15
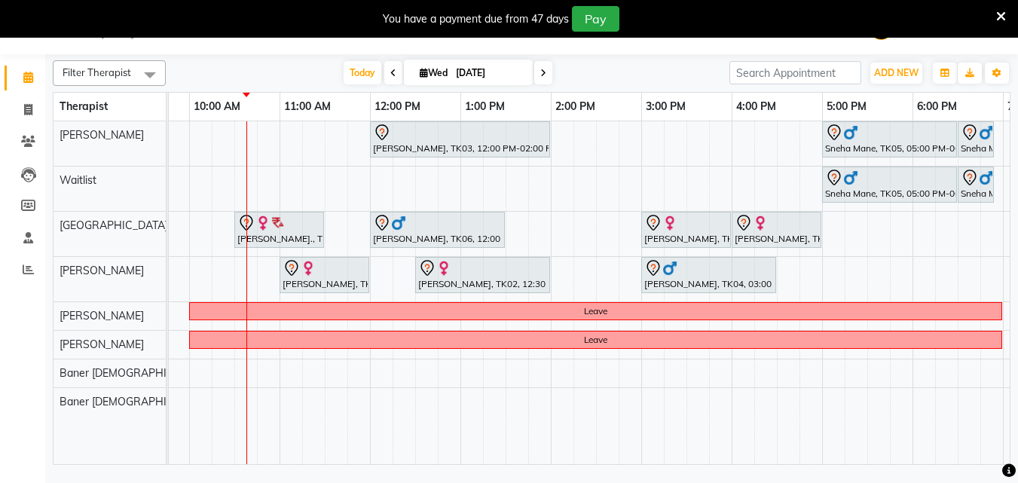
click at [483, 80] on input "[DATE]" at bounding box center [488, 73] width 75 height 23
select select "9"
select select "2025"
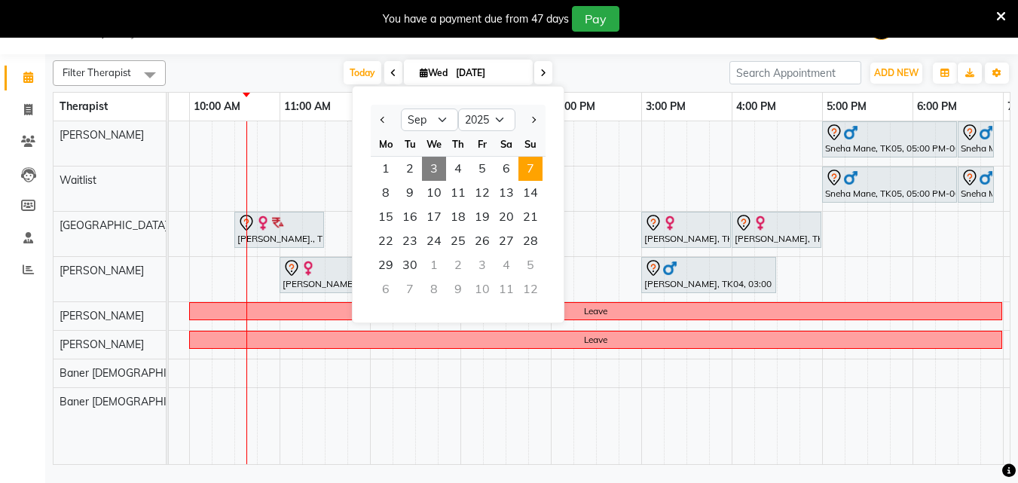
click at [524, 174] on span "7" at bounding box center [530, 169] width 24 height 24
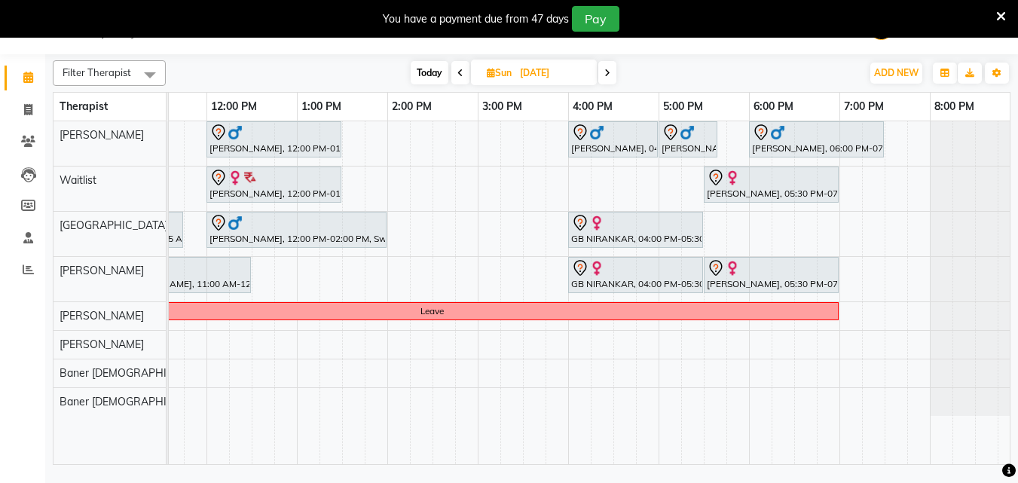
scroll to position [0, 335]
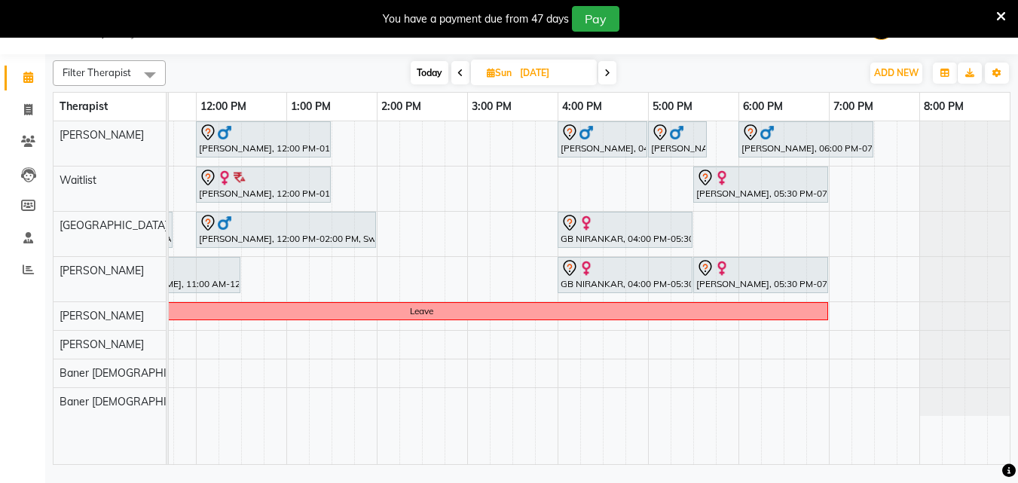
click at [460, 75] on icon at bounding box center [460, 73] width 6 height 9
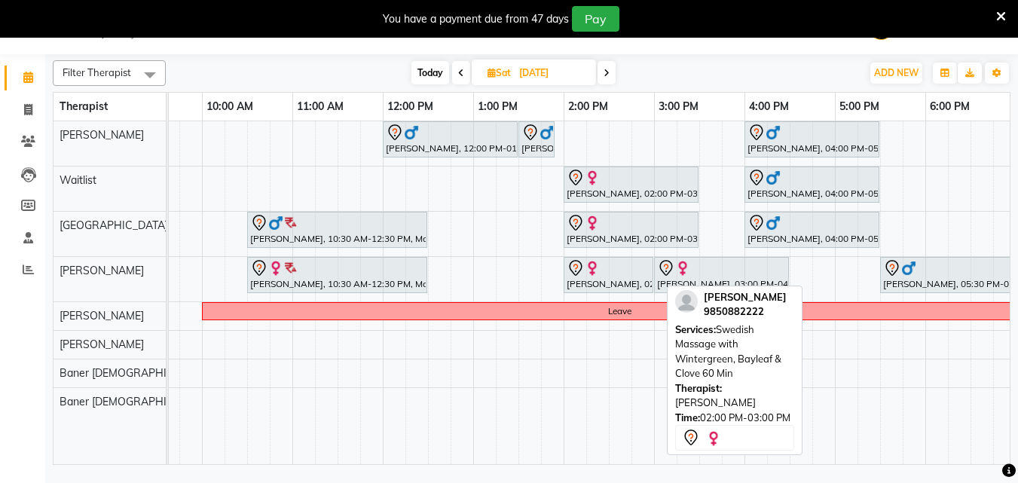
scroll to position [0, 139]
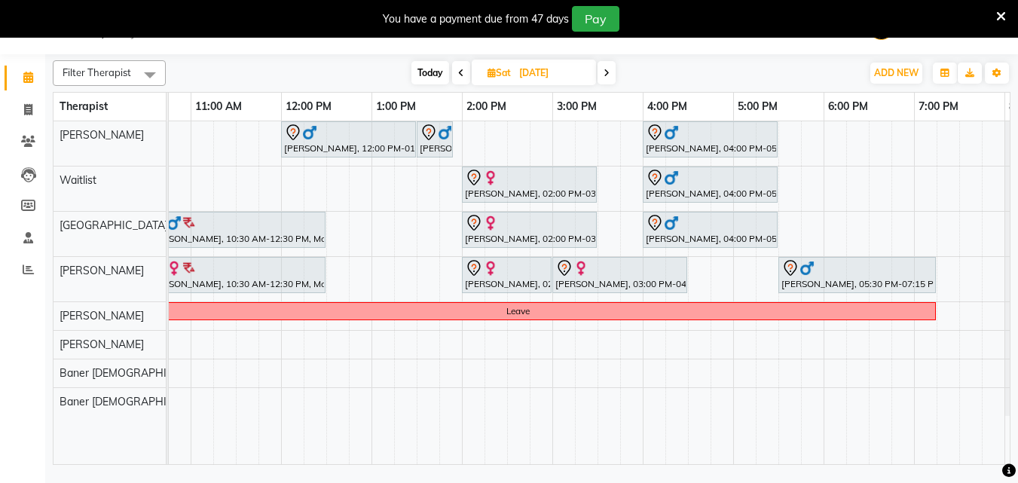
click at [439, 75] on span "Today" at bounding box center [430, 72] width 38 height 23
type input "[DATE]"
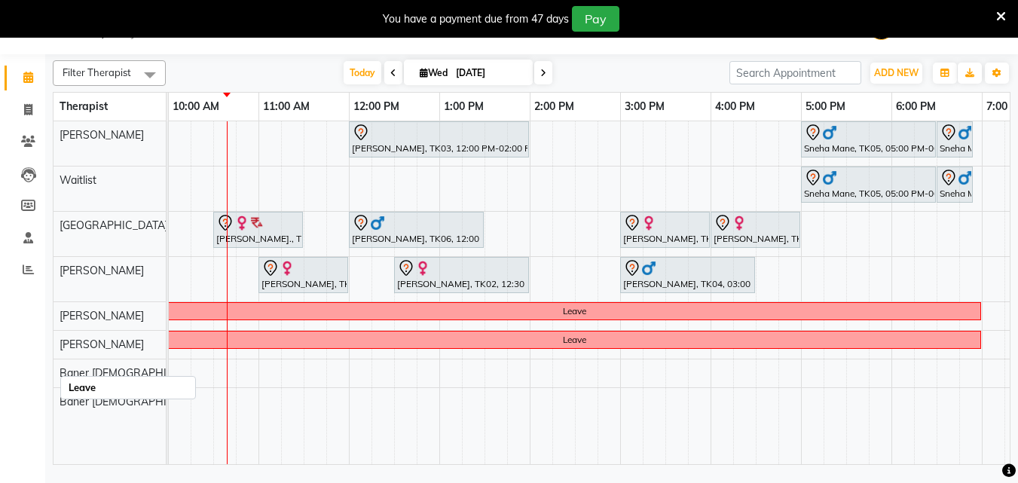
scroll to position [0, 321]
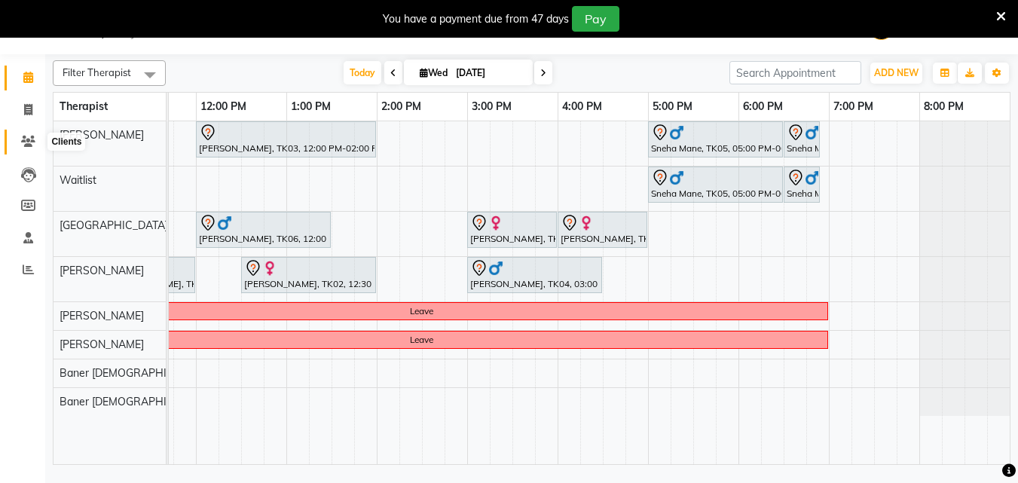
click at [27, 146] on icon at bounding box center [28, 141] width 14 height 11
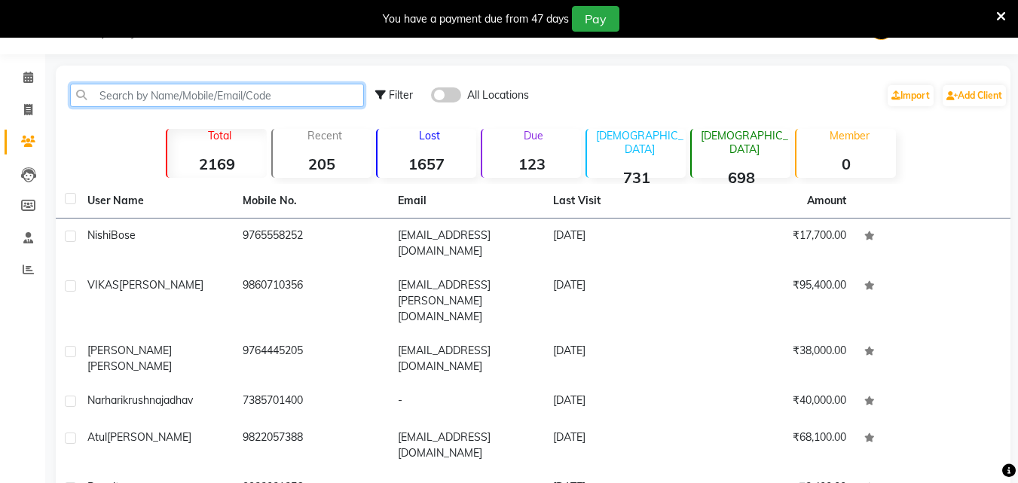
click at [116, 87] on input "text" at bounding box center [217, 95] width 294 height 23
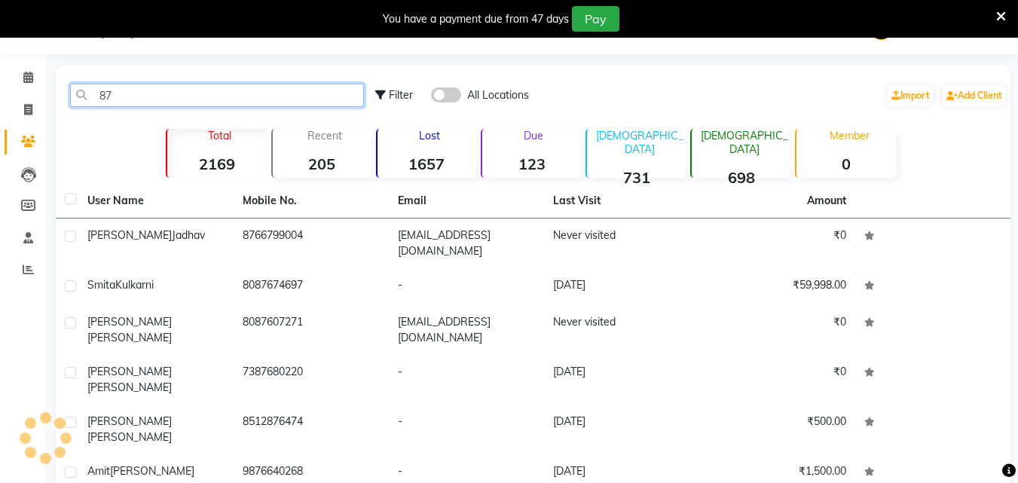
type input "8"
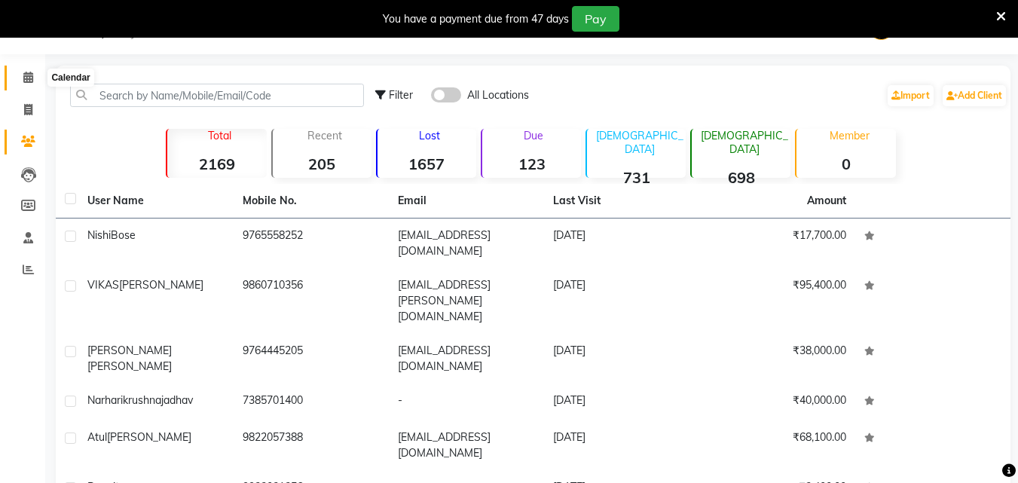
click at [27, 74] on icon at bounding box center [28, 77] width 10 height 11
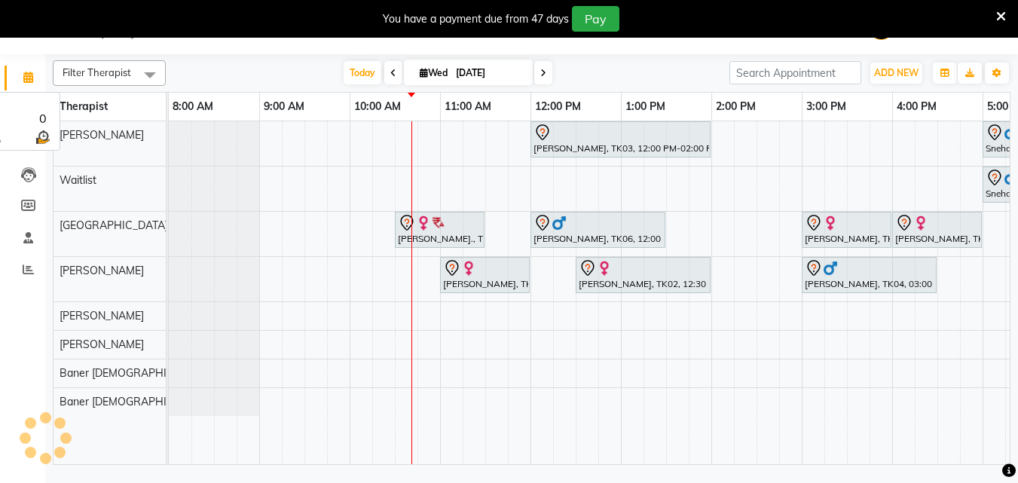
scroll to position [0, 182]
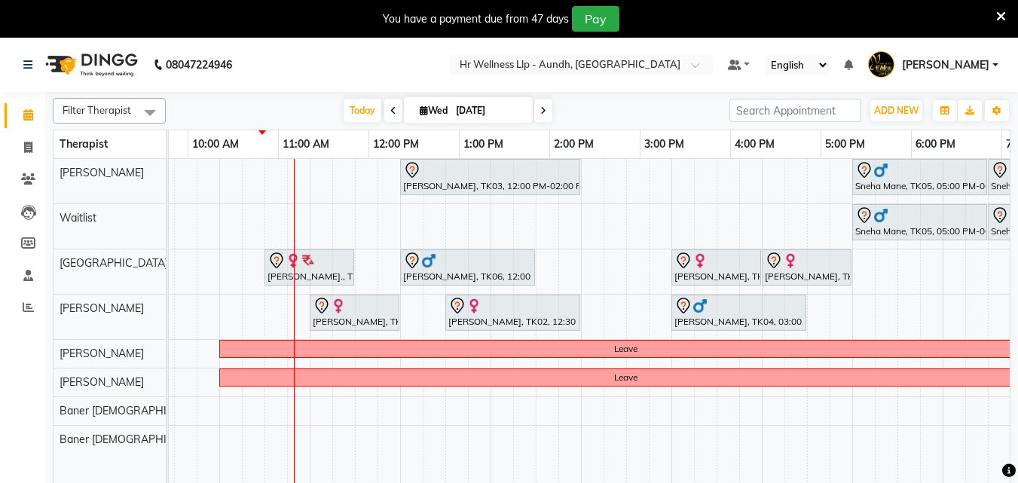
scroll to position [0, 130]
